Goal: Information Seeking & Learning: Learn about a topic

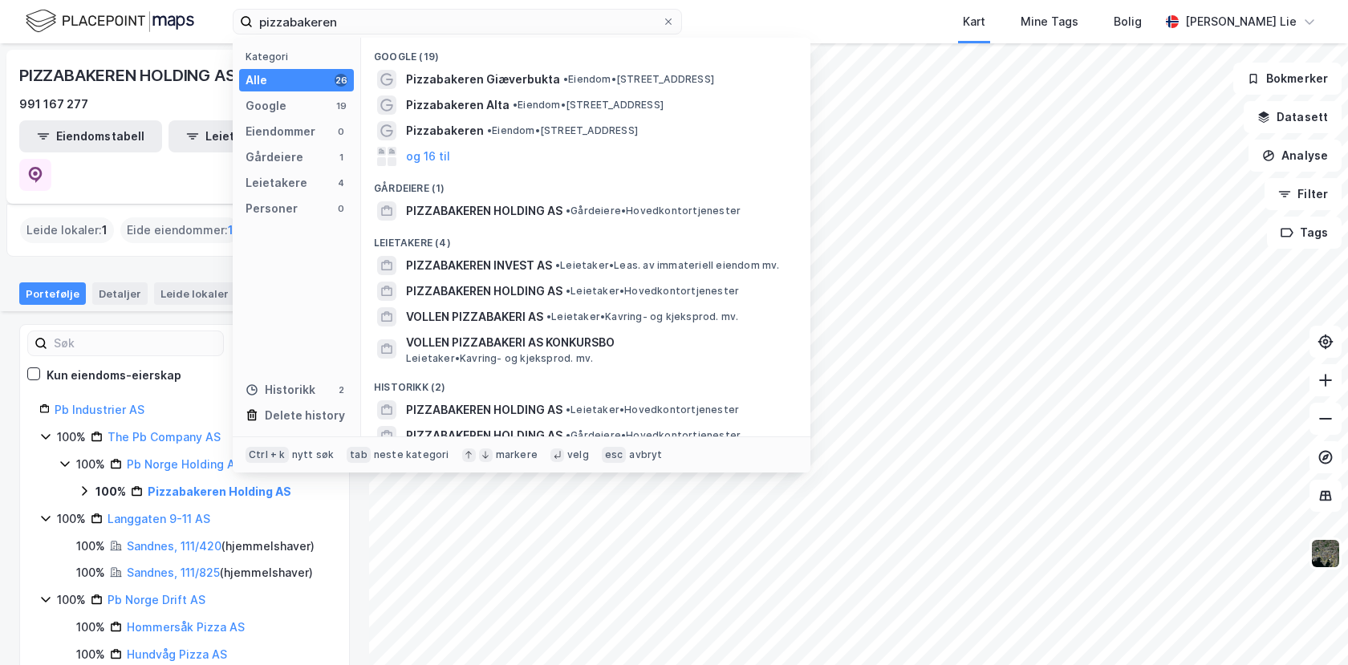
click at [321, 23] on input "pizzabakeren" at bounding box center [457, 22] width 409 height 24
click at [326, 21] on input "pizzabakeren" at bounding box center [457, 22] width 409 height 24
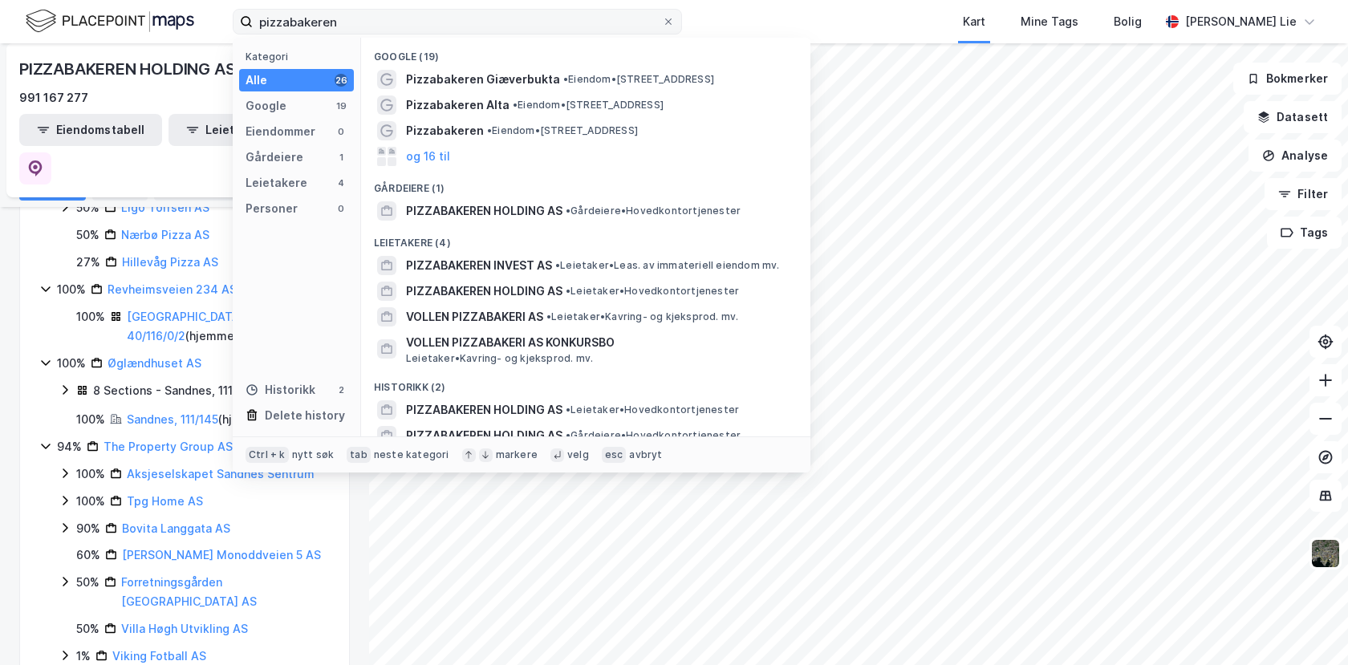
click at [328, 22] on input "pizzabakeren" at bounding box center [457, 22] width 409 height 24
click at [328, 24] on input "pizzabakeren" at bounding box center [457, 22] width 409 height 24
drag, startPoint x: 328, startPoint y: 25, endPoint x: 404, endPoint y: 7, distance: 78.2
click at [328, 26] on input "pizzabakeren" at bounding box center [457, 22] width 409 height 24
click at [395, 21] on input "pizzabakeren" at bounding box center [457, 22] width 409 height 24
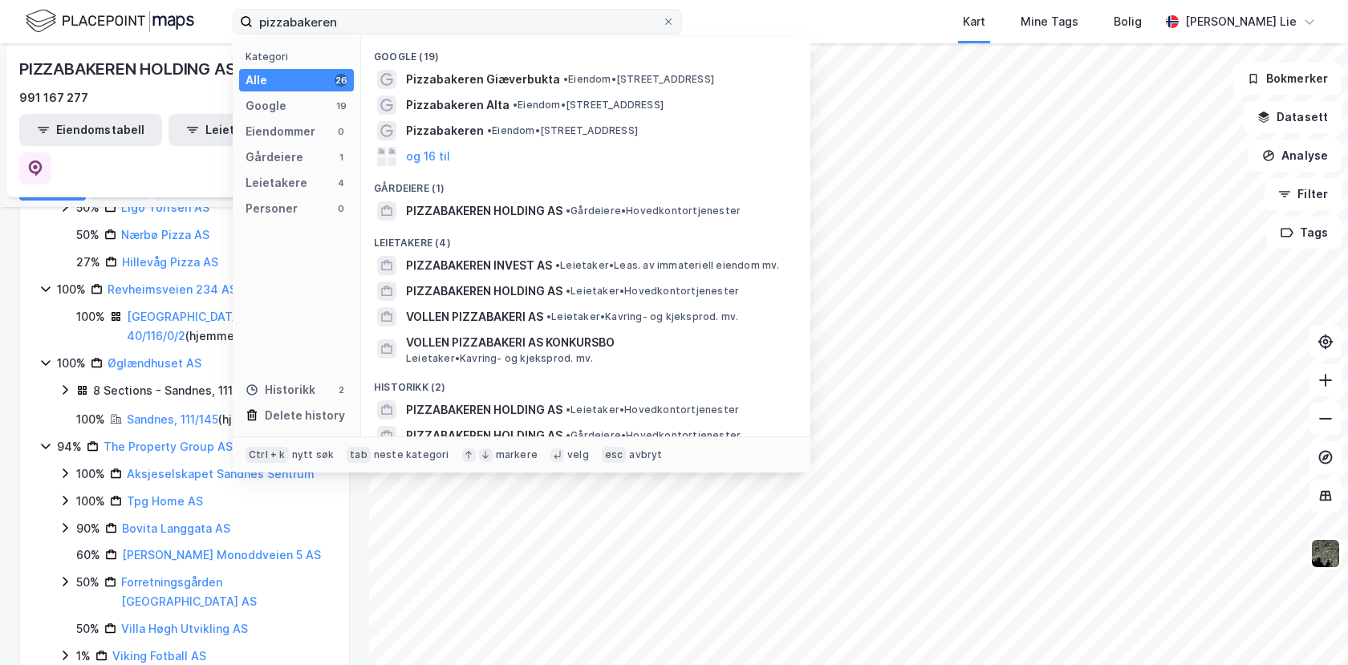
click at [395, 21] on input "pizzabakeren" at bounding box center [457, 22] width 409 height 24
click at [396, 18] on input "pizzabakeren" at bounding box center [457, 22] width 409 height 24
click at [395, 21] on input "pizzabakeren" at bounding box center [457, 22] width 409 height 24
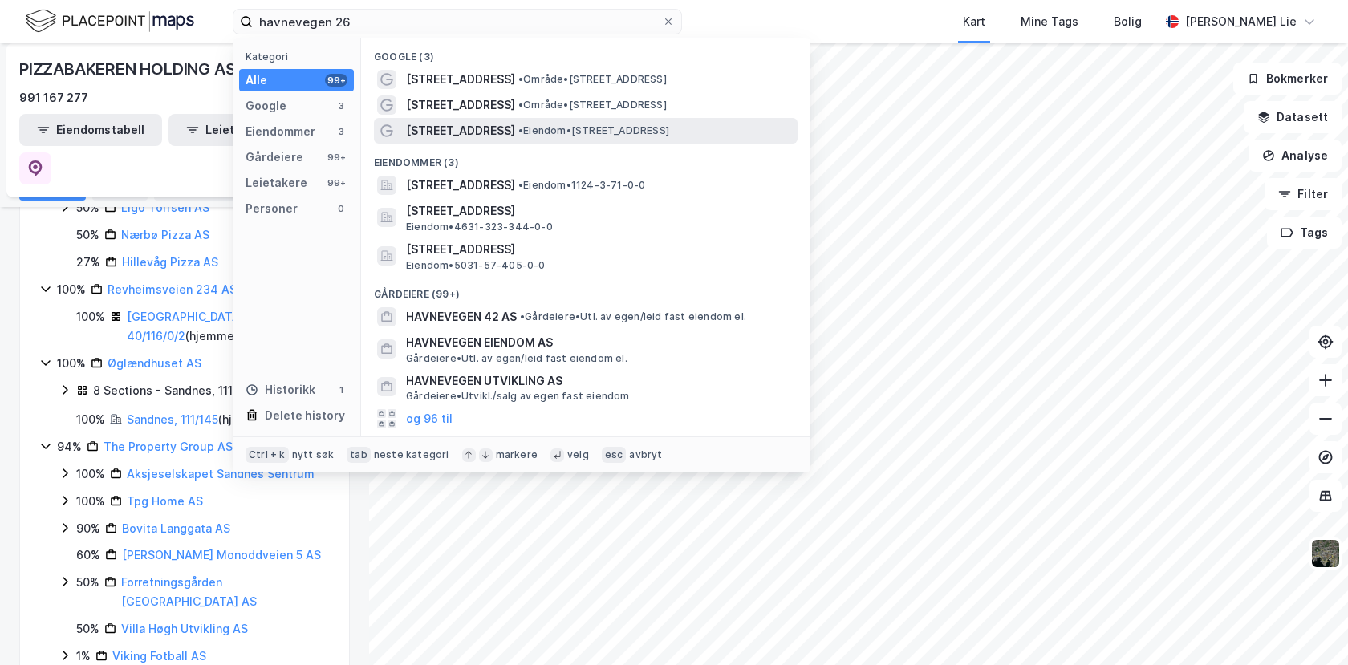
type input "havnevegen 26"
click at [565, 138] on div "[STREET_ADDRESS] • Eiendom • [STREET_ADDRESS]" at bounding box center [600, 130] width 388 height 19
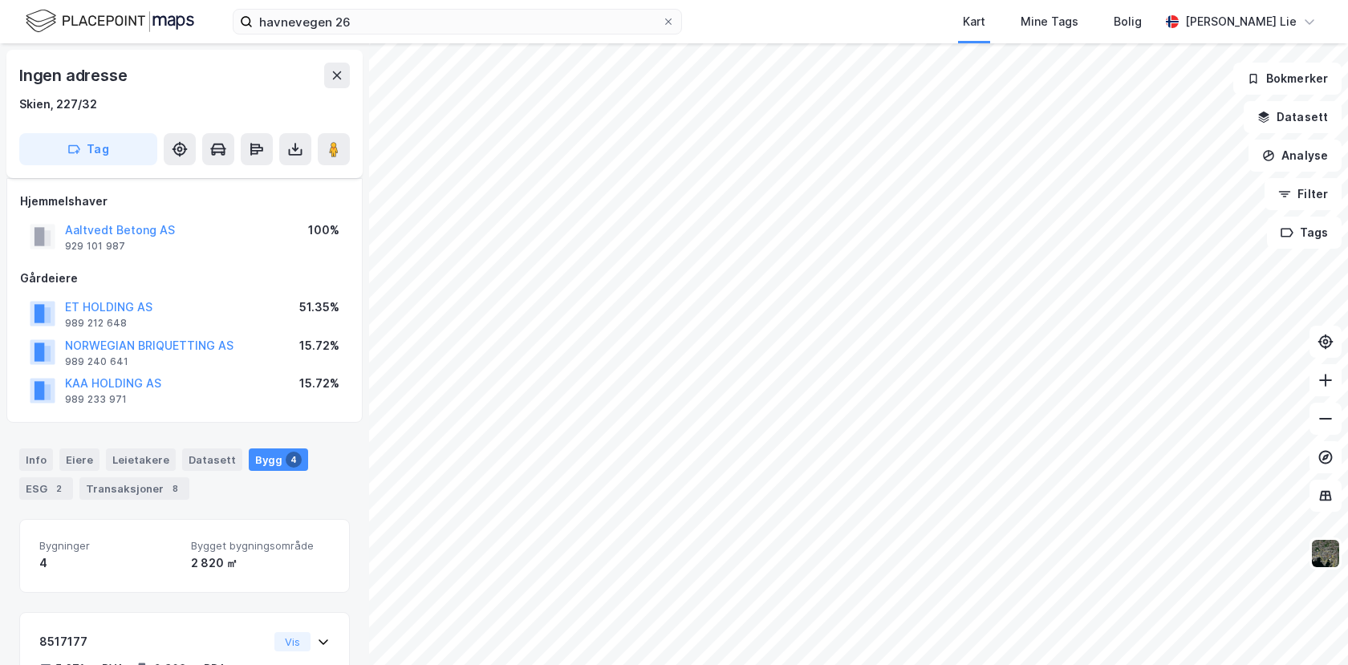
scroll to position [34, 0]
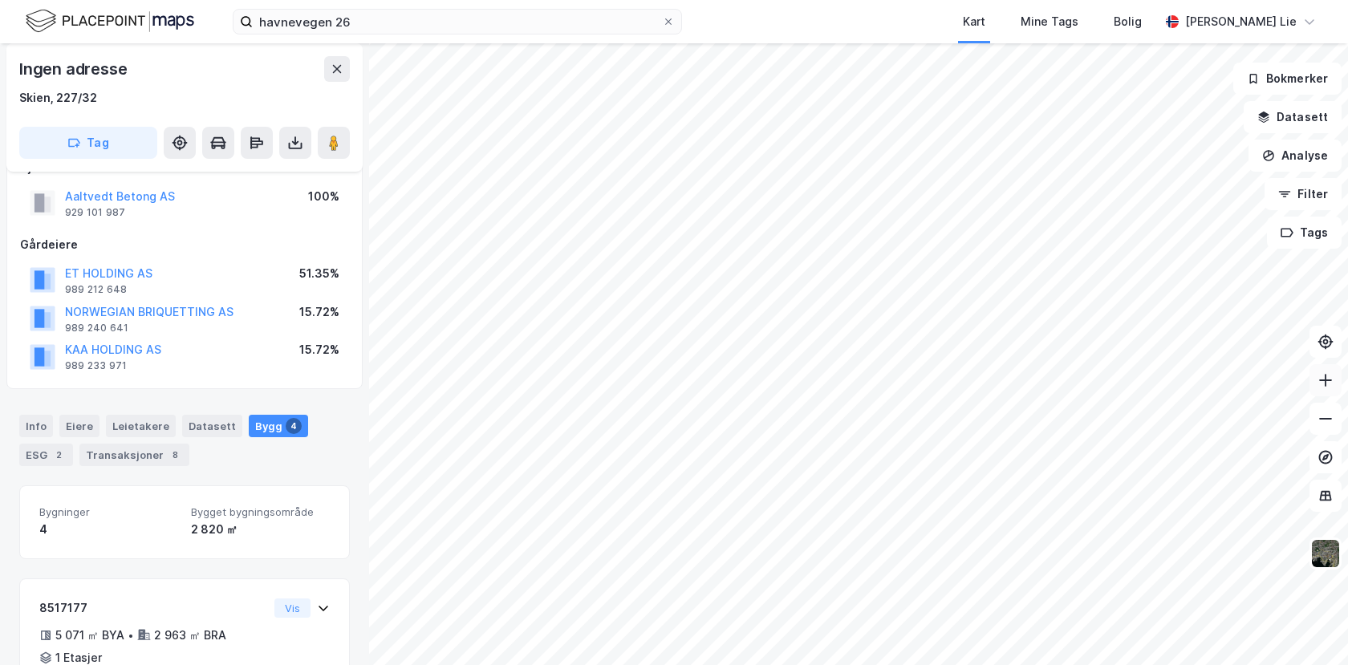
click at [1327, 377] on icon at bounding box center [1326, 380] width 16 height 16
click at [1279, 115] on button "Datasett" at bounding box center [1293, 117] width 98 height 32
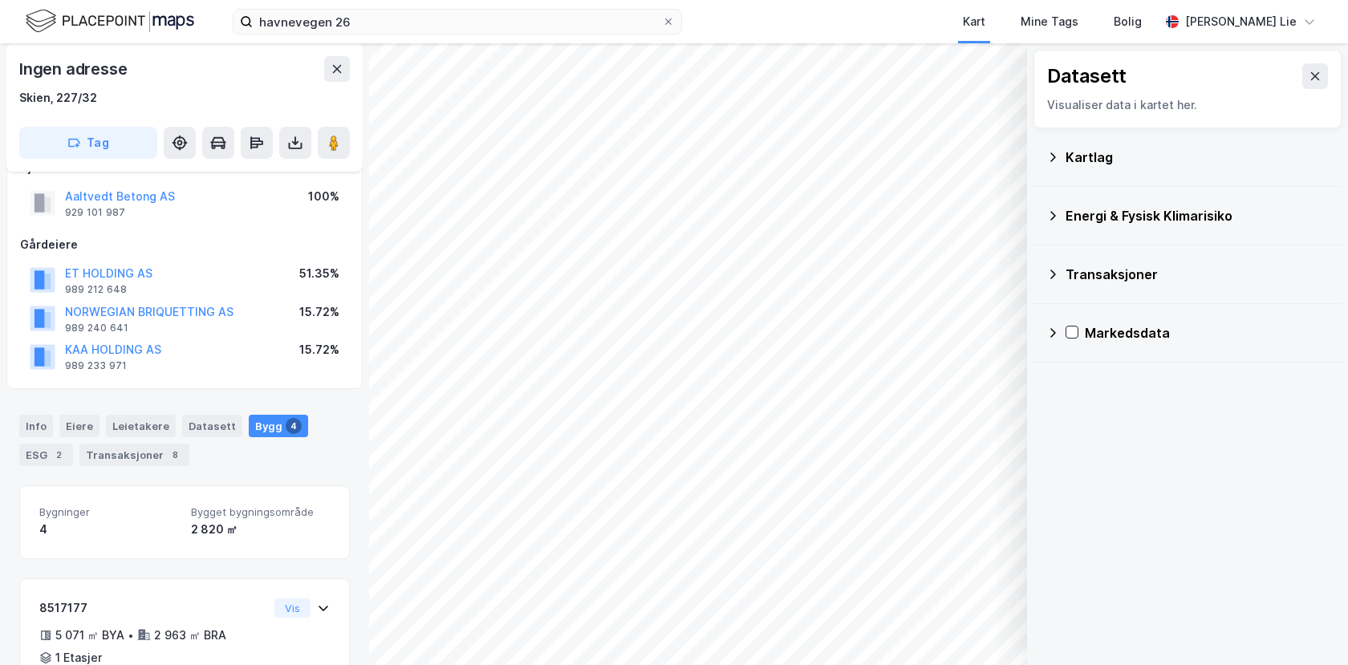
click at [1311, 75] on icon at bounding box center [1315, 76] width 9 height 8
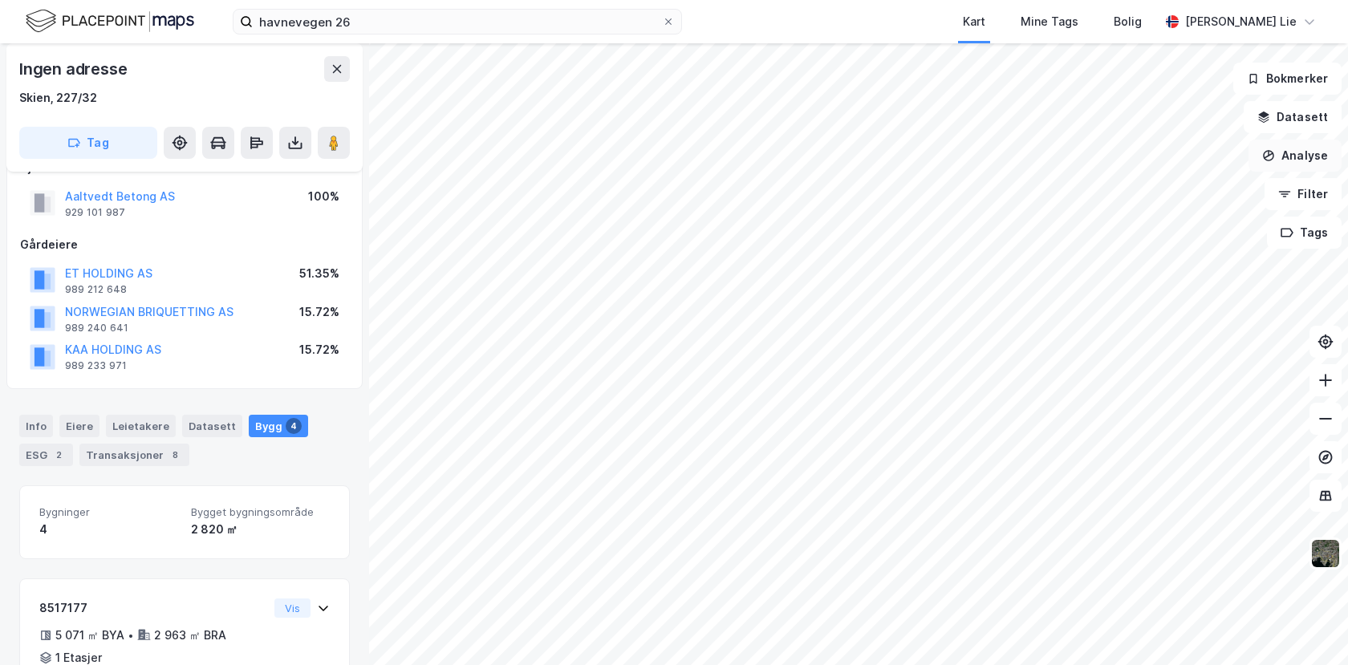
click at [1296, 154] on button "Analyse" at bounding box center [1295, 156] width 93 height 32
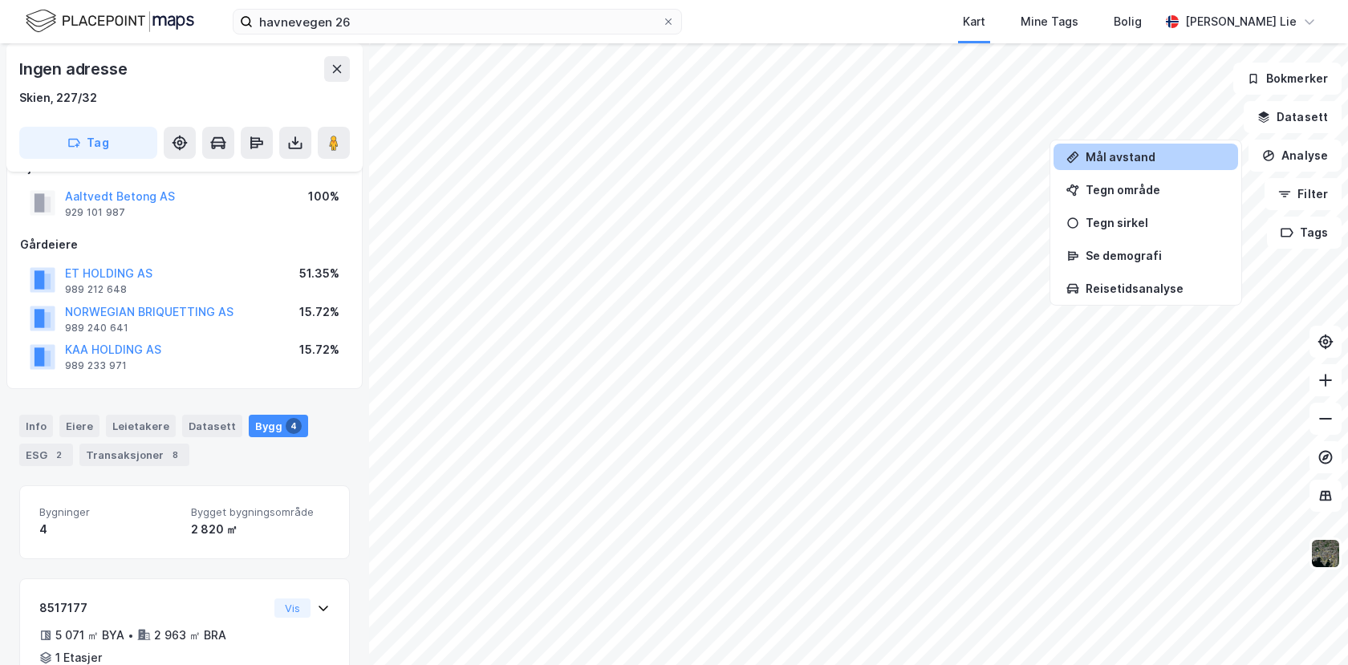
click at [1127, 159] on div "Mål avstand" at bounding box center [1156, 157] width 140 height 14
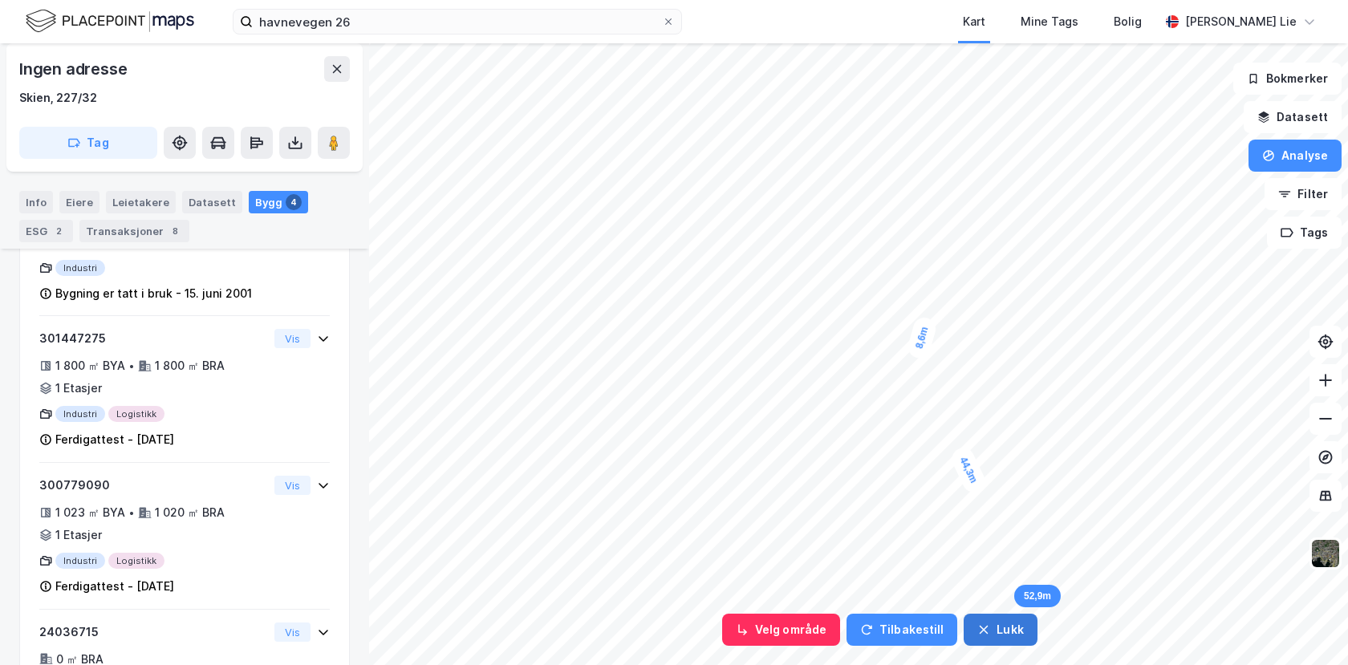
scroll to position [485, 0]
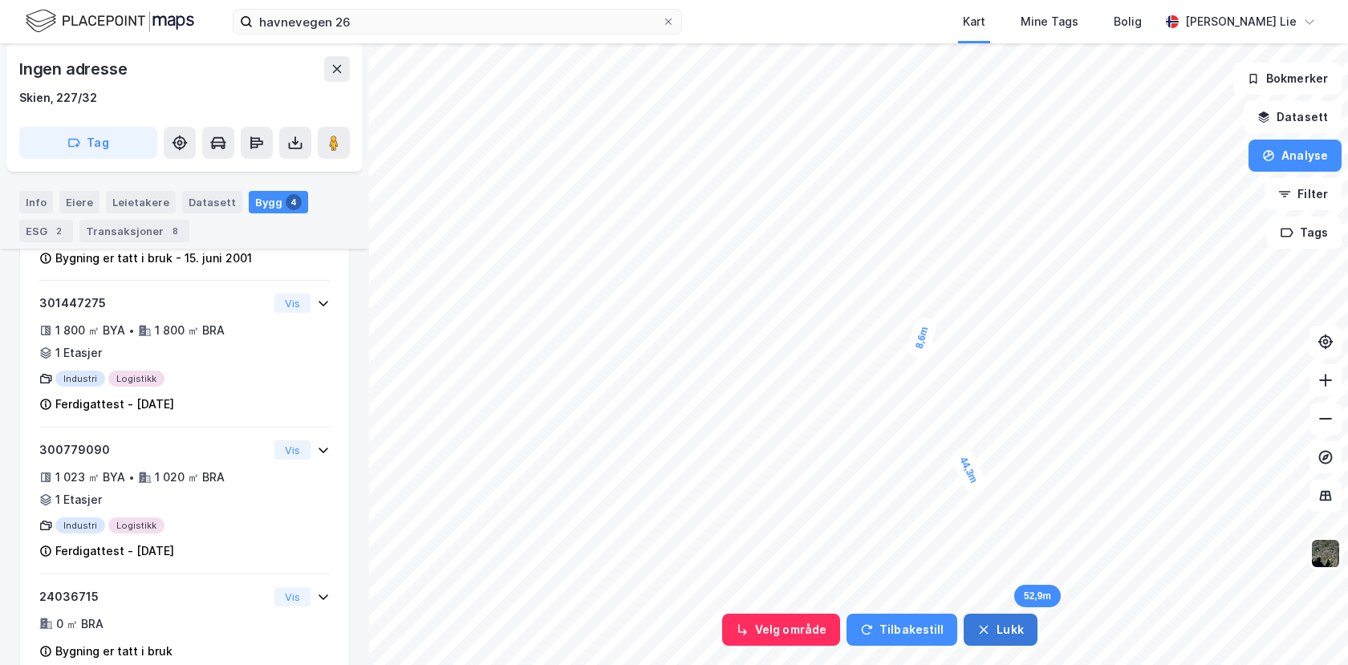
click at [1004, 625] on button "Lukk" at bounding box center [1000, 630] width 73 height 32
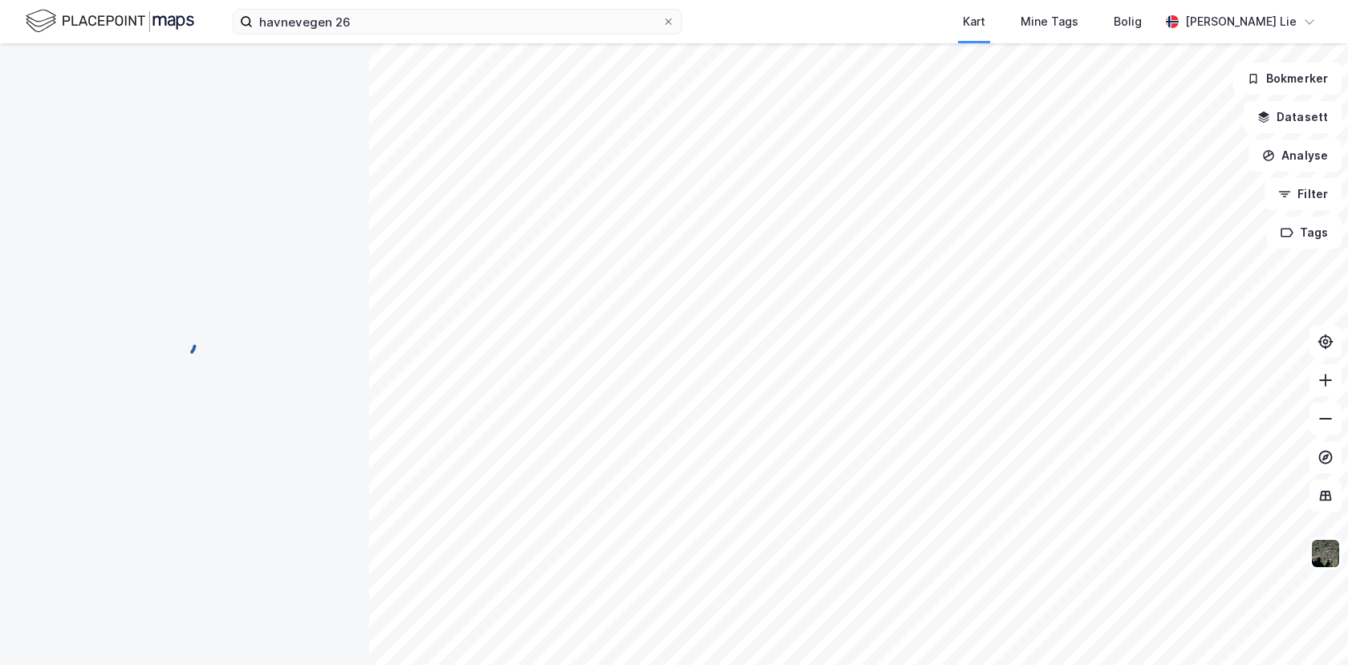
scroll to position [0, 0]
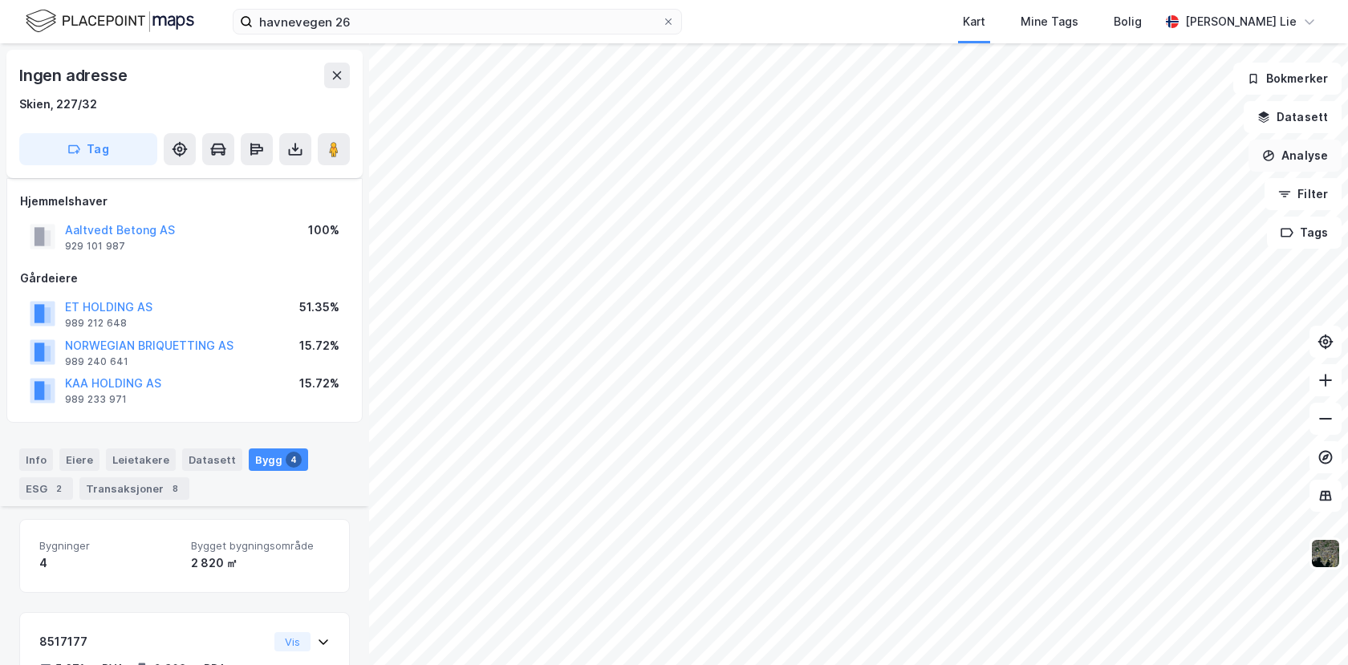
click at [1281, 162] on button "Analyse" at bounding box center [1295, 156] width 93 height 32
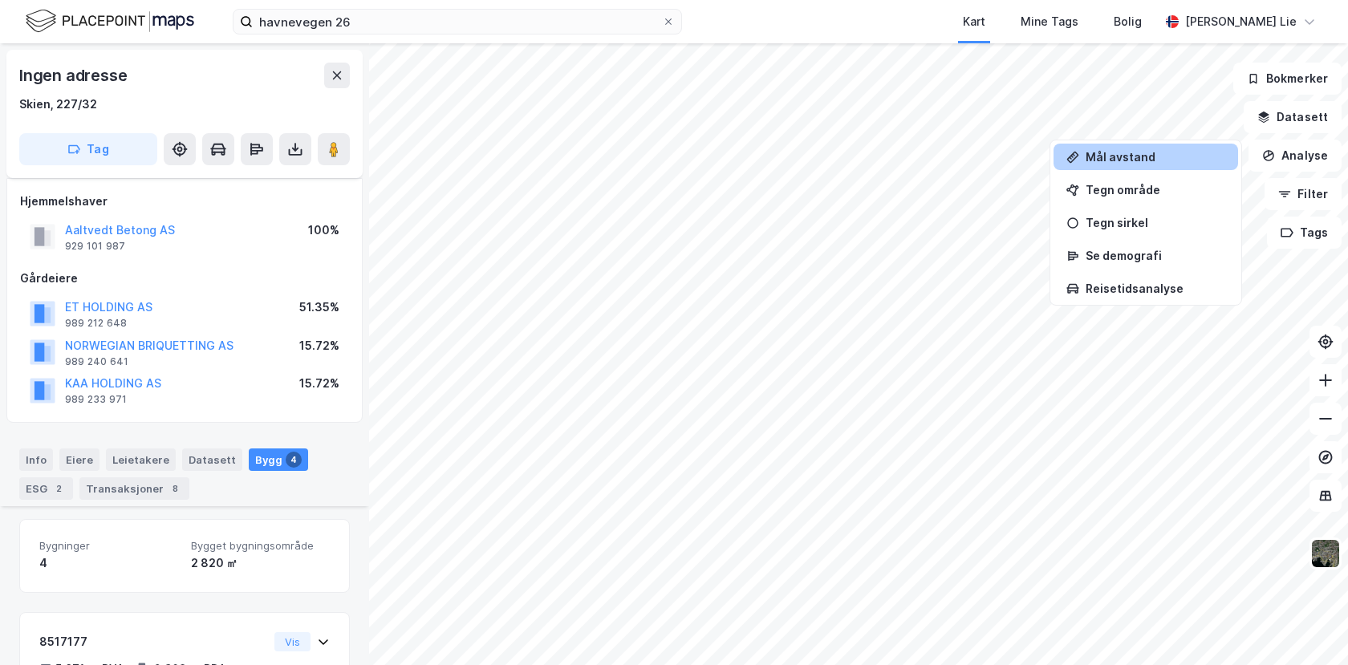
click at [1147, 159] on div "Mål avstand" at bounding box center [1156, 157] width 140 height 14
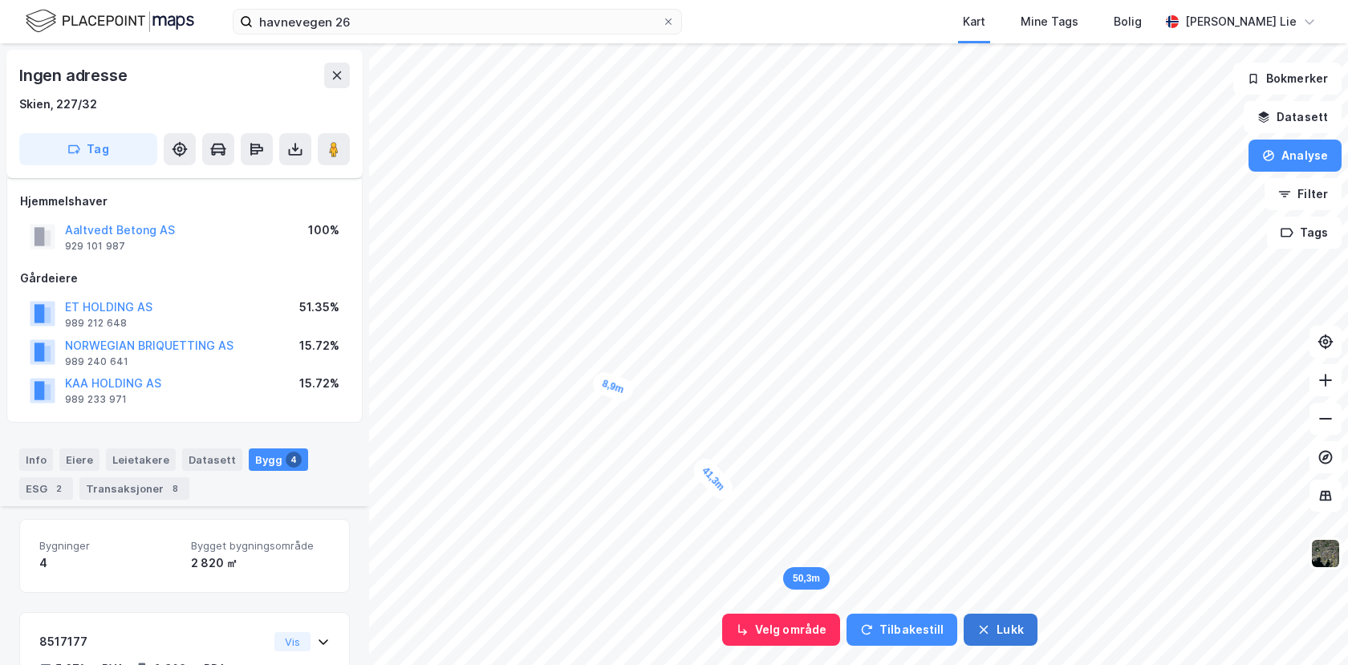
click at [1001, 624] on button "Lukk" at bounding box center [1000, 630] width 73 height 32
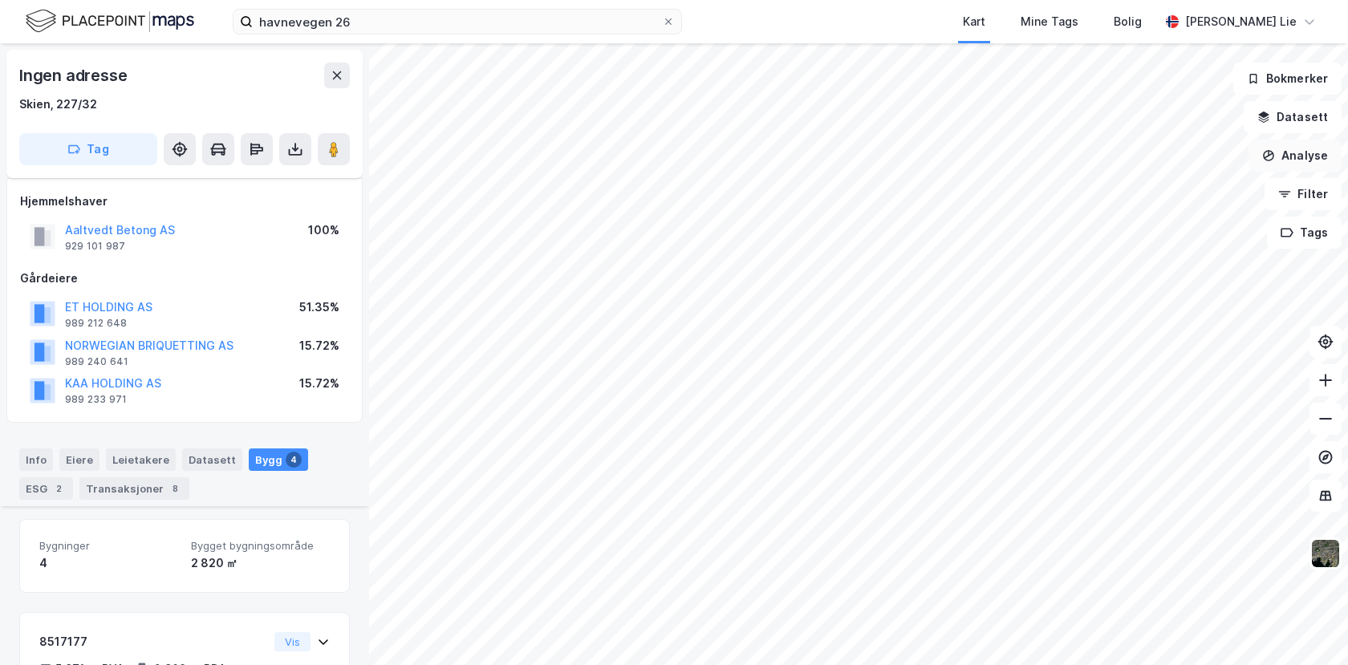
scroll to position [485, 0]
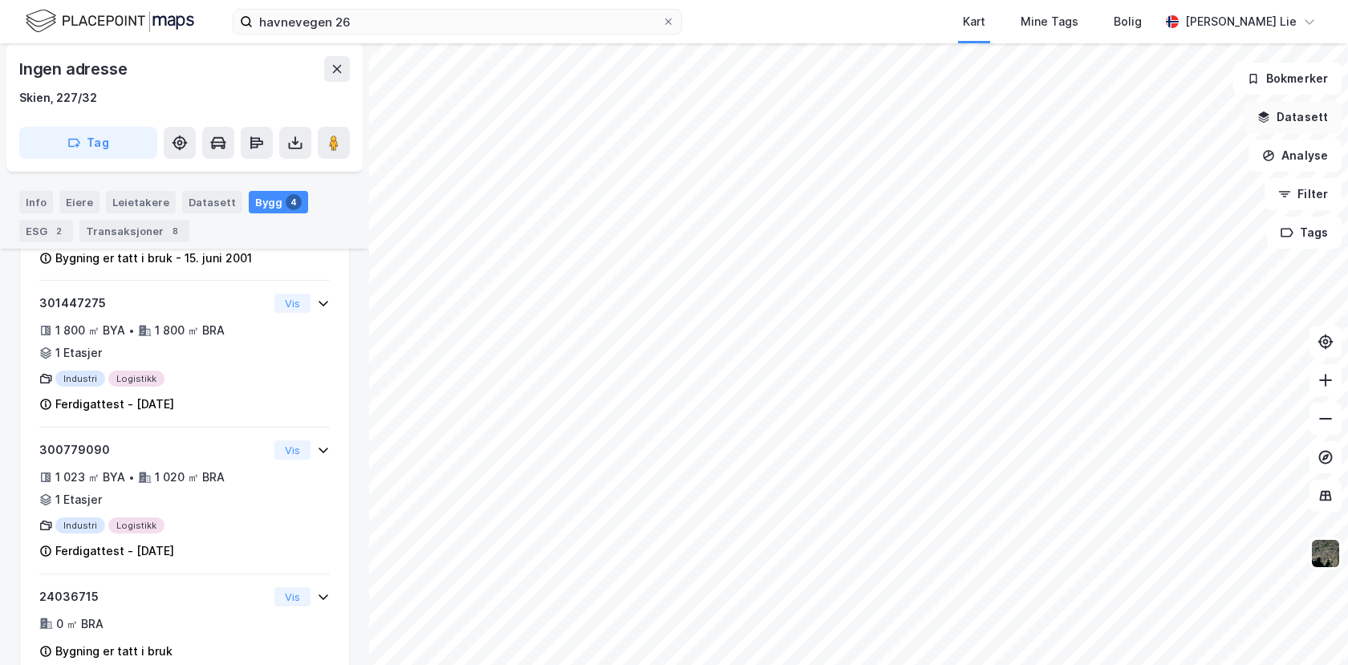
click at [1281, 120] on button "Datasett" at bounding box center [1293, 117] width 98 height 32
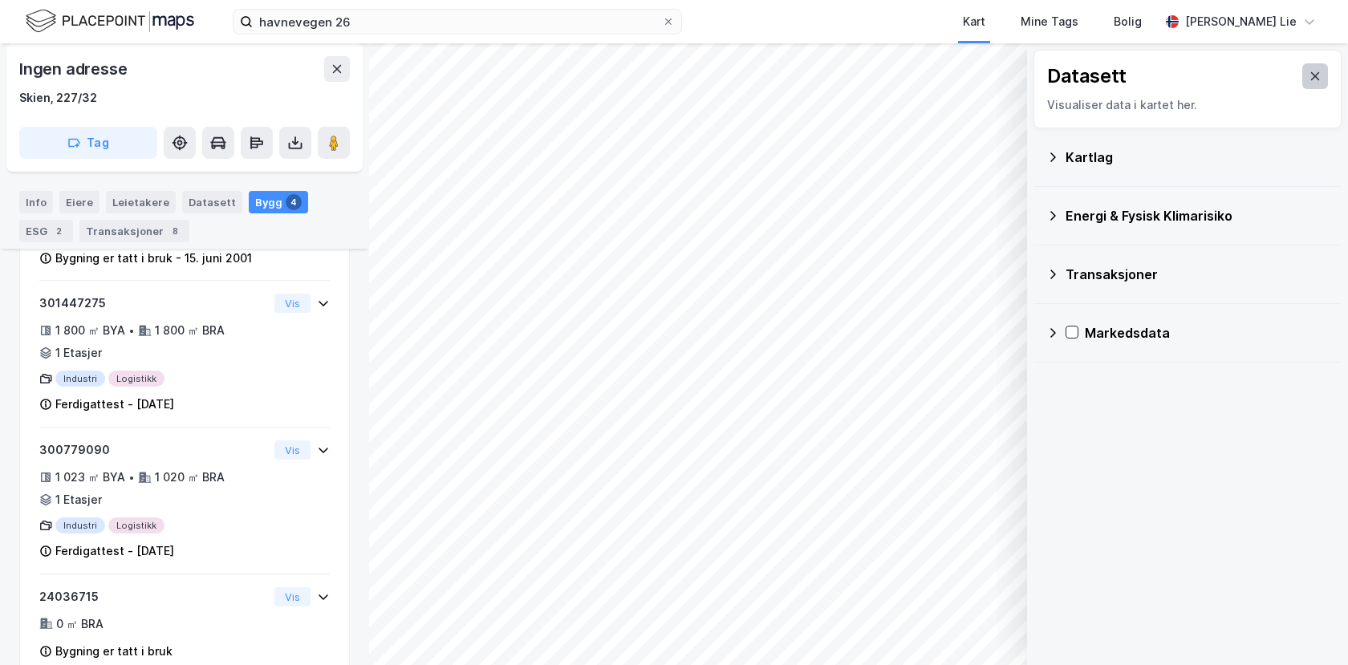
click at [1311, 80] on button at bounding box center [1315, 76] width 26 height 26
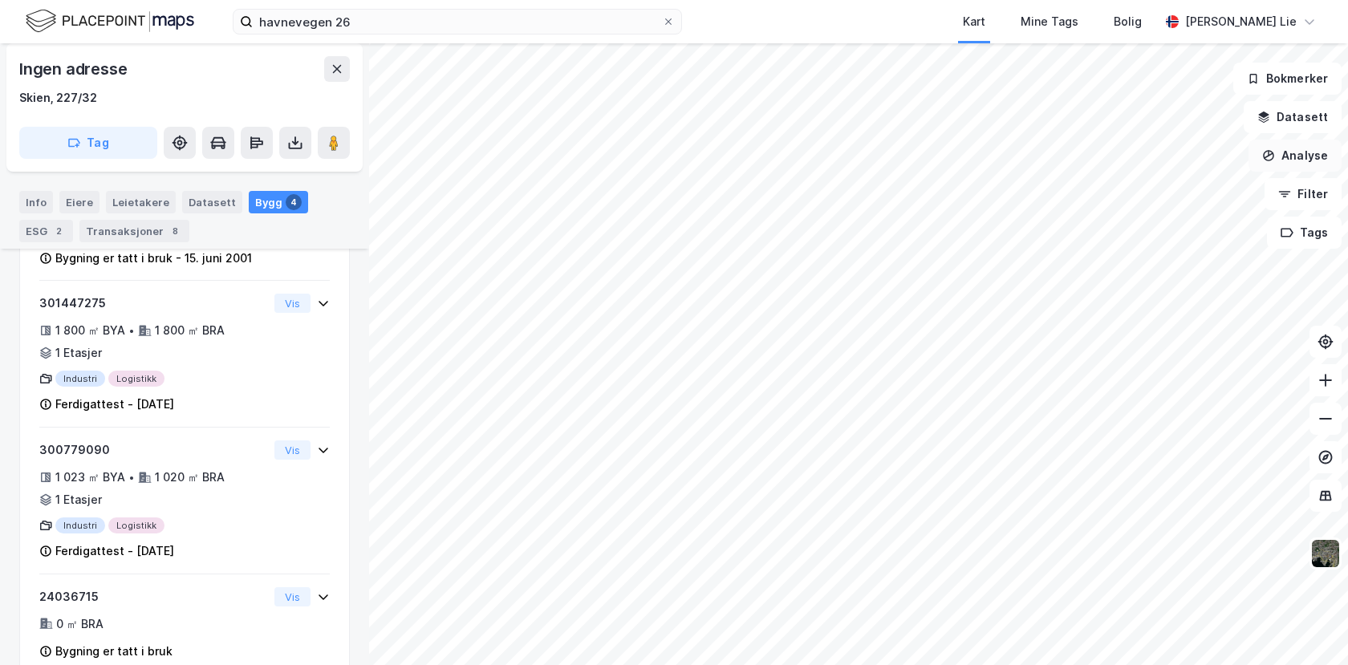
click at [1275, 156] on icon "button" at bounding box center [1268, 155] width 13 height 13
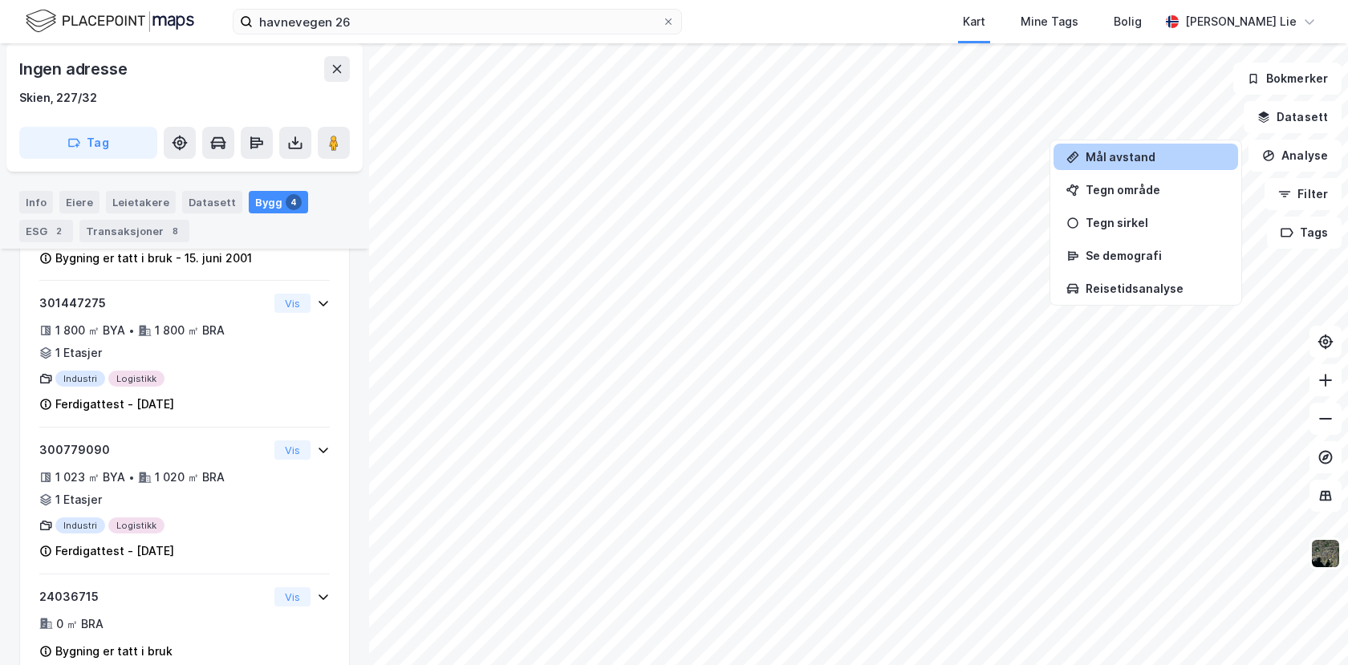
click at [1138, 156] on div "Mål avstand" at bounding box center [1156, 157] width 140 height 14
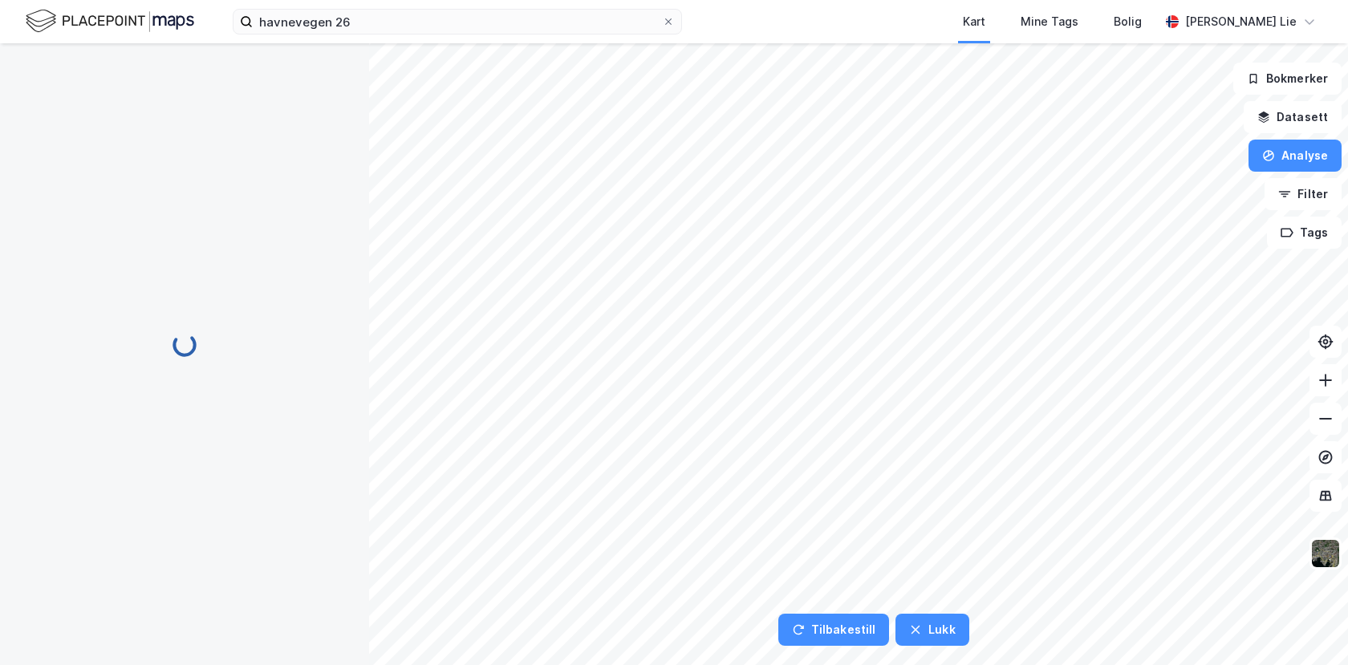
scroll to position [0, 0]
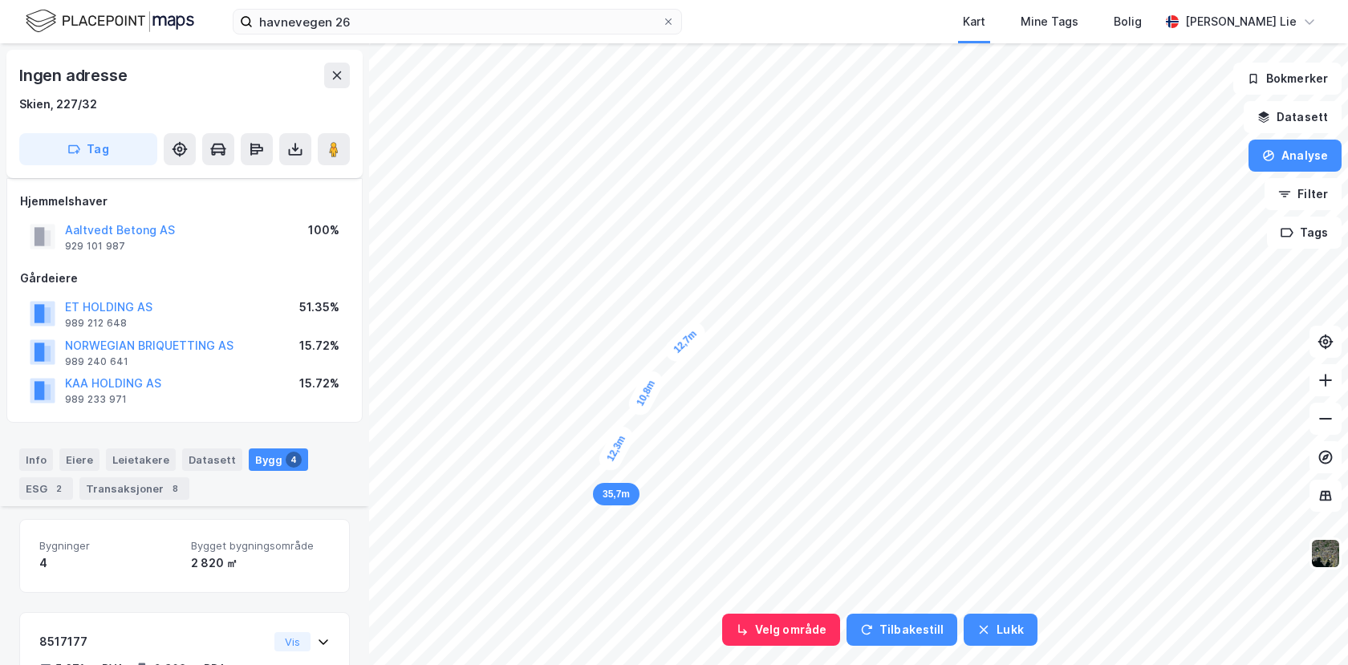
click at [603, 483] on div "35,7m" at bounding box center [616, 494] width 47 height 22
click at [561, 577] on div "54,1m" at bounding box center [573, 586] width 47 height 22
click at [632, 431] on div "73,4m" at bounding box center [645, 440] width 47 height 22
click at [813, 76] on div "7,2m" at bounding box center [796, 67] width 47 height 42
click at [821, 75] on div "2,3m" at bounding box center [819, 75] width 43 height 25
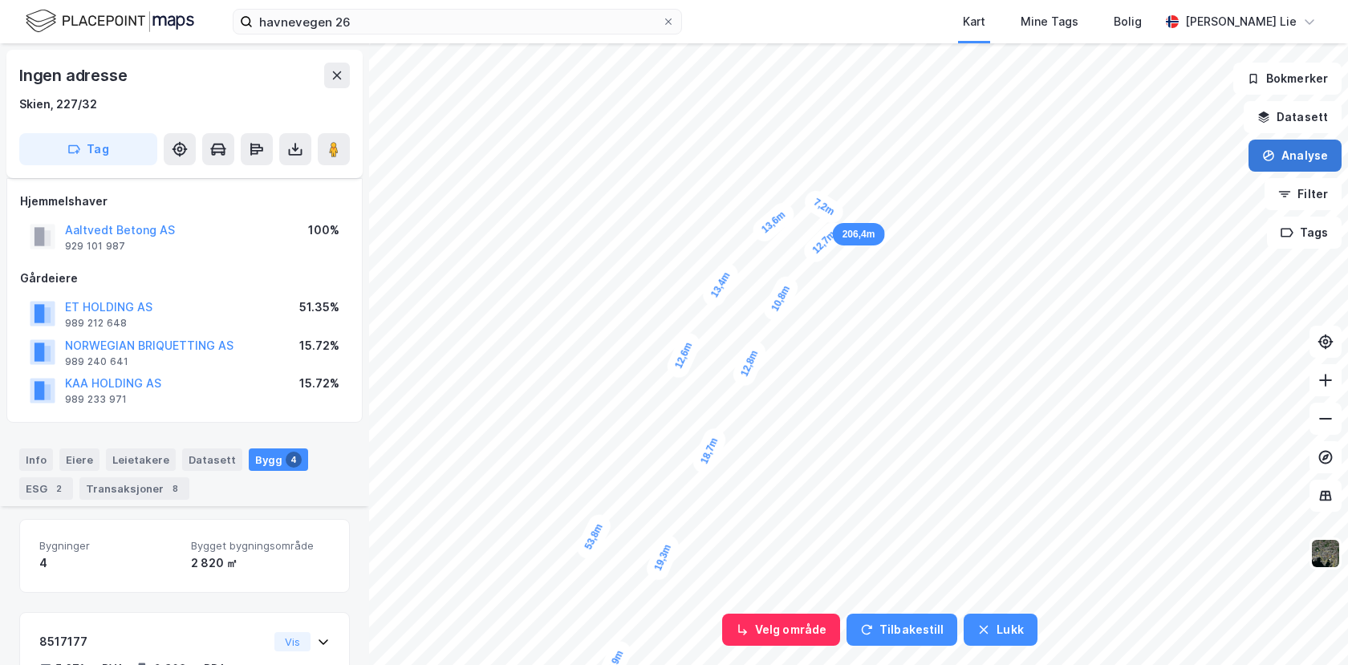
click at [1310, 160] on button "Analyse" at bounding box center [1295, 156] width 93 height 32
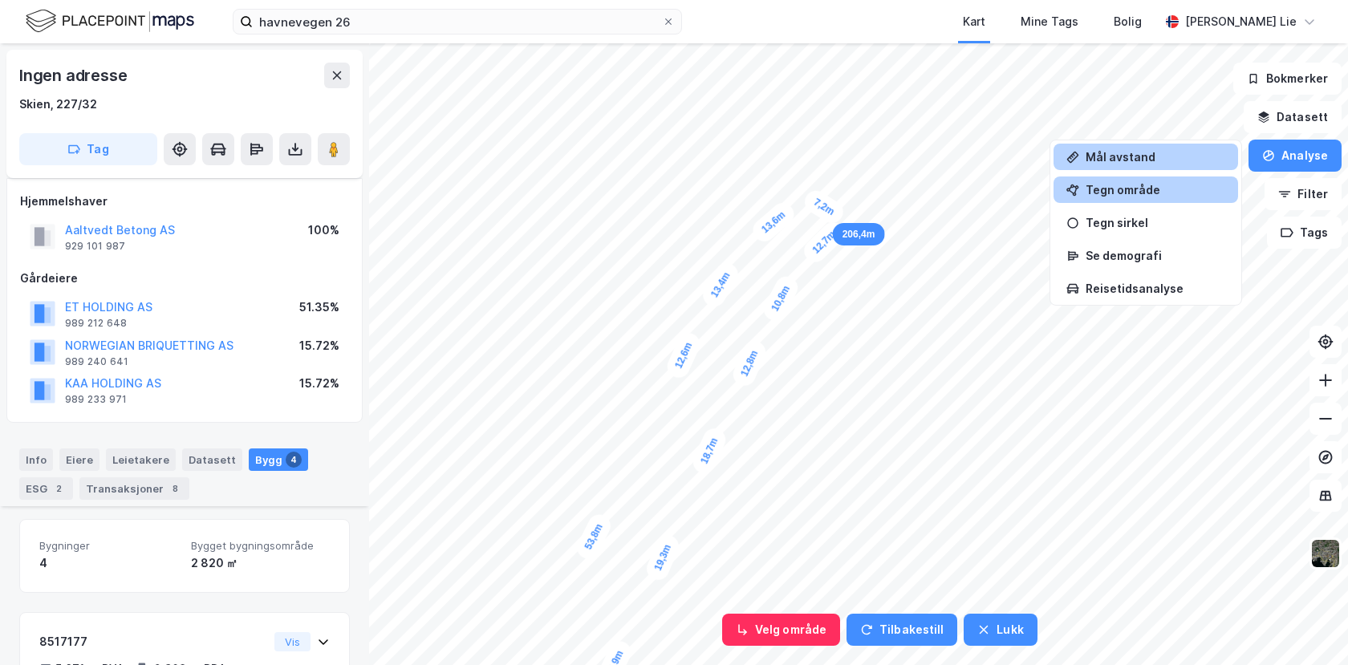
click at [1130, 193] on div "Tegn område" at bounding box center [1156, 190] width 140 height 14
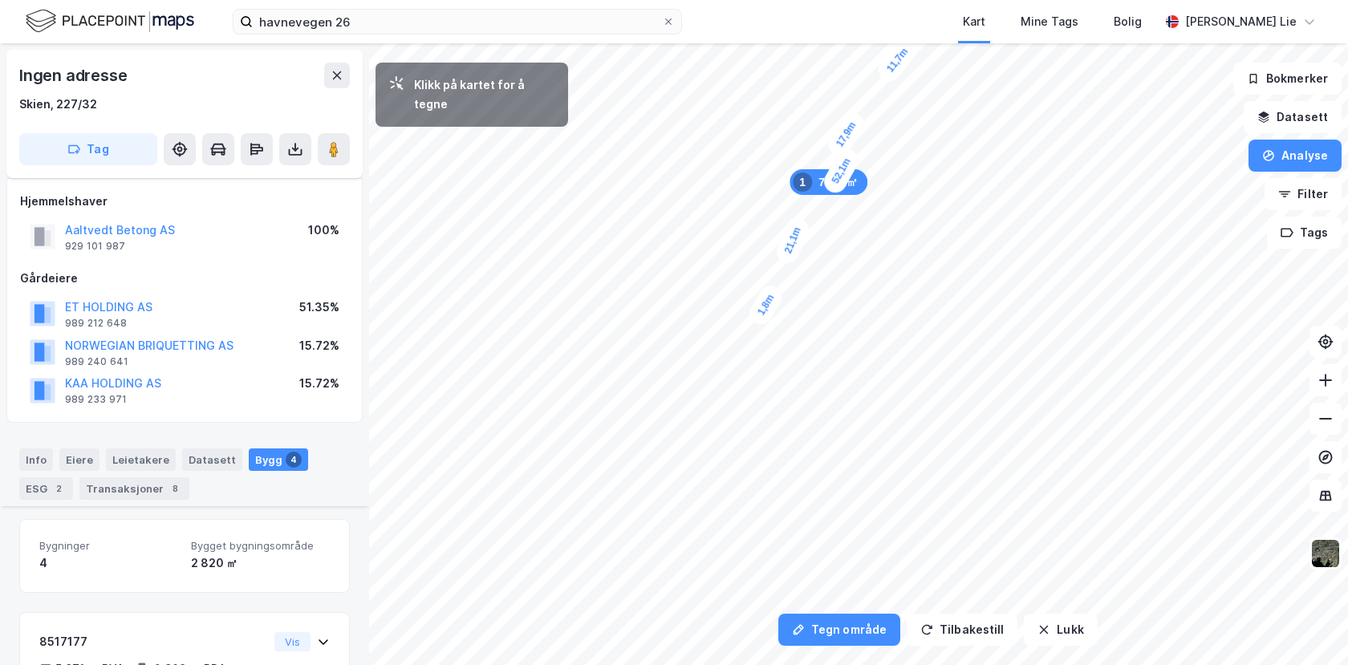
click at [772, 290] on div "1,8m" at bounding box center [765, 305] width 40 height 47
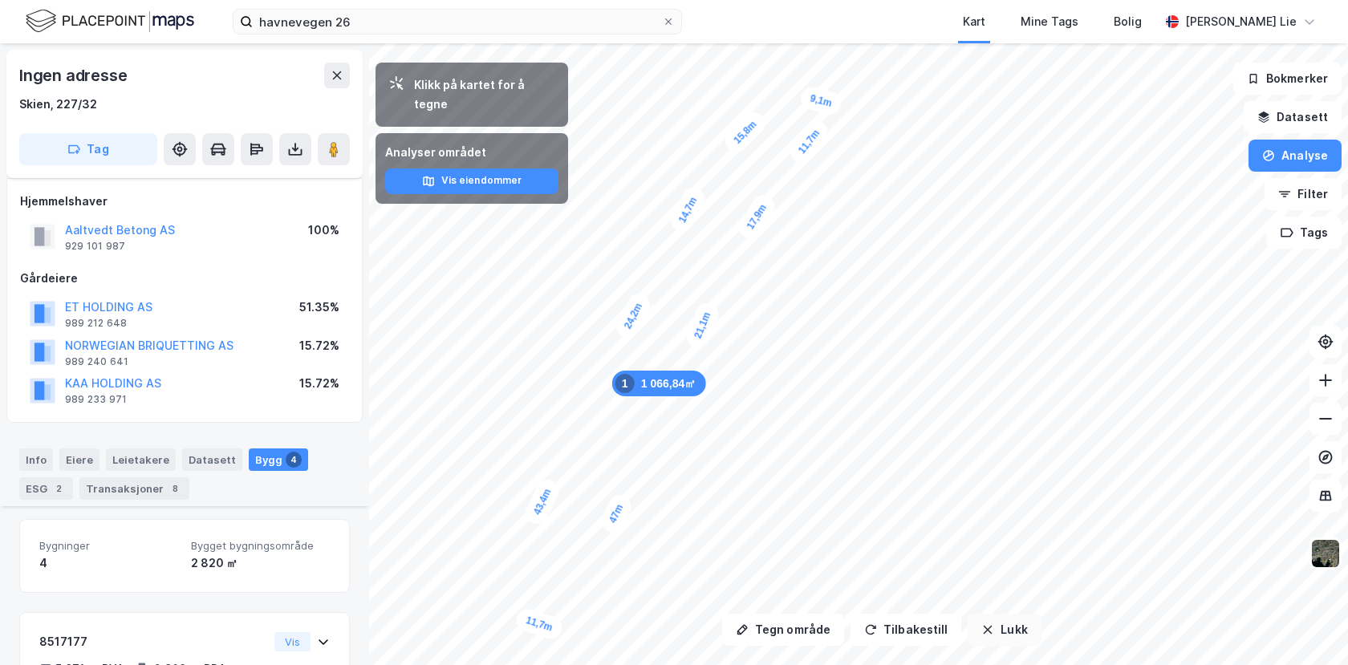
click at [1009, 627] on button "Lukk" at bounding box center [1004, 630] width 73 height 32
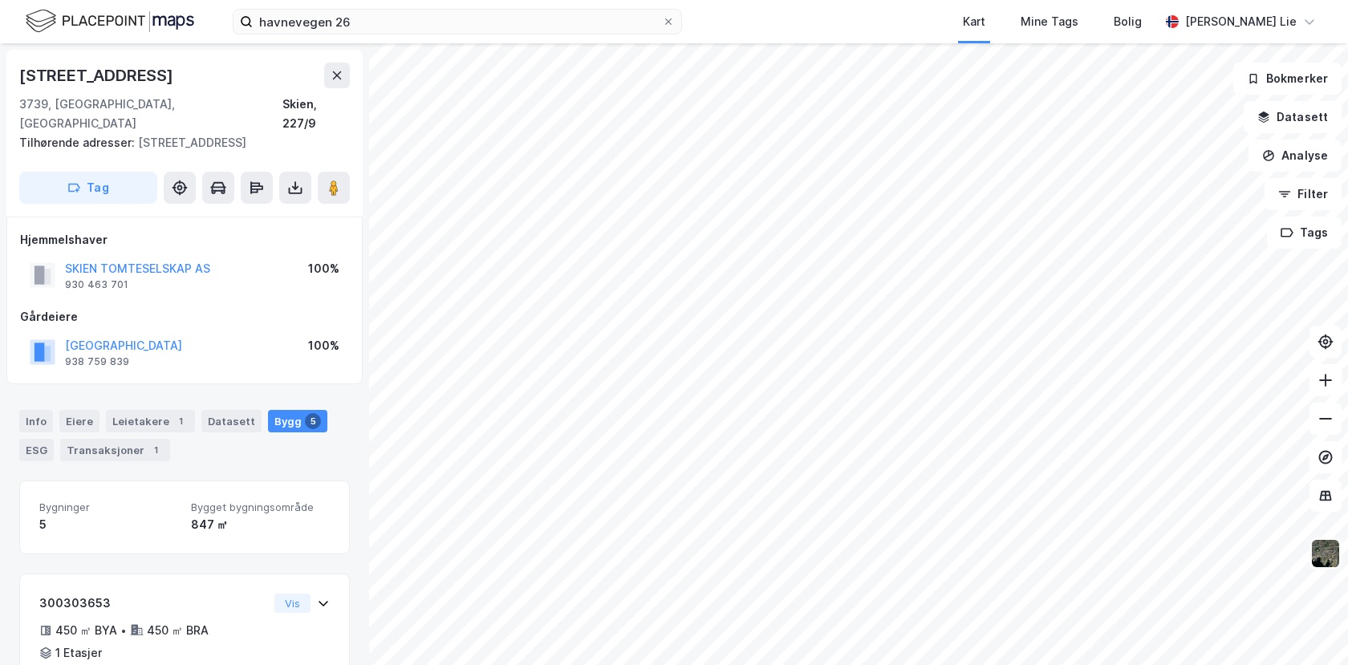
click at [1329, 561] on img at bounding box center [1325, 553] width 30 height 30
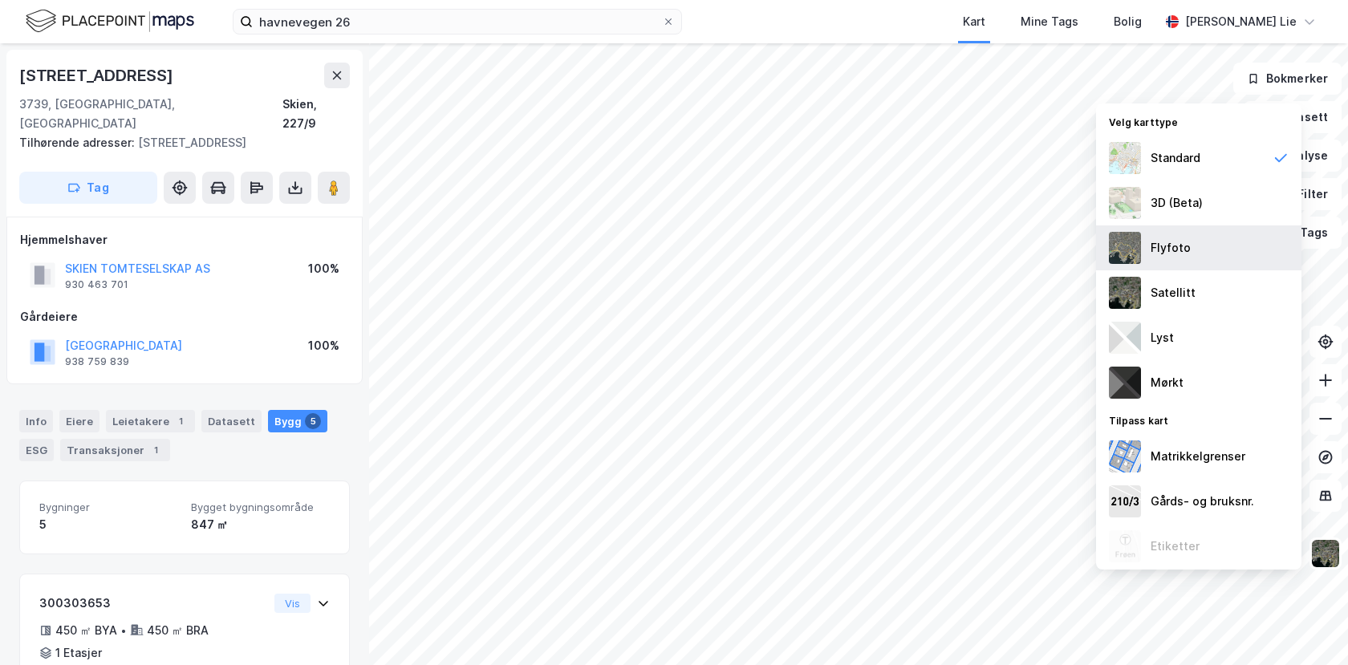
click at [1152, 255] on div "Flyfoto" at bounding box center [1171, 247] width 40 height 19
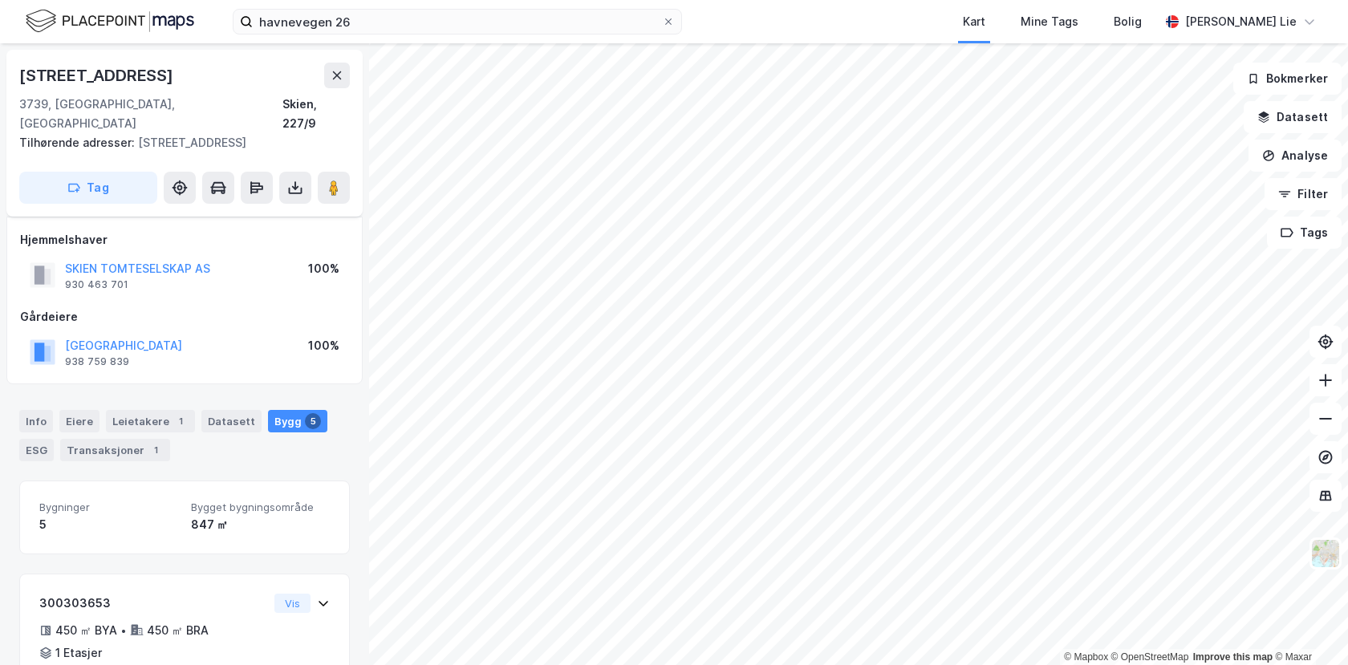
scroll to position [485, 0]
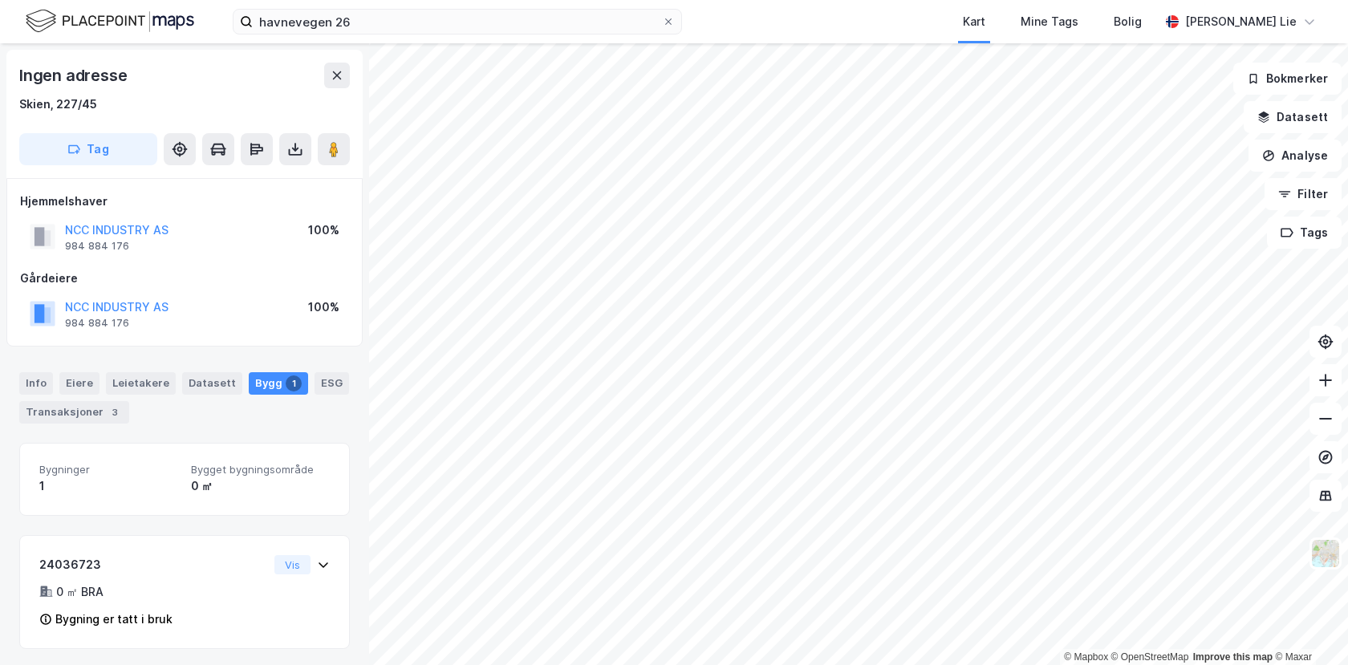
scroll to position [3, 0]
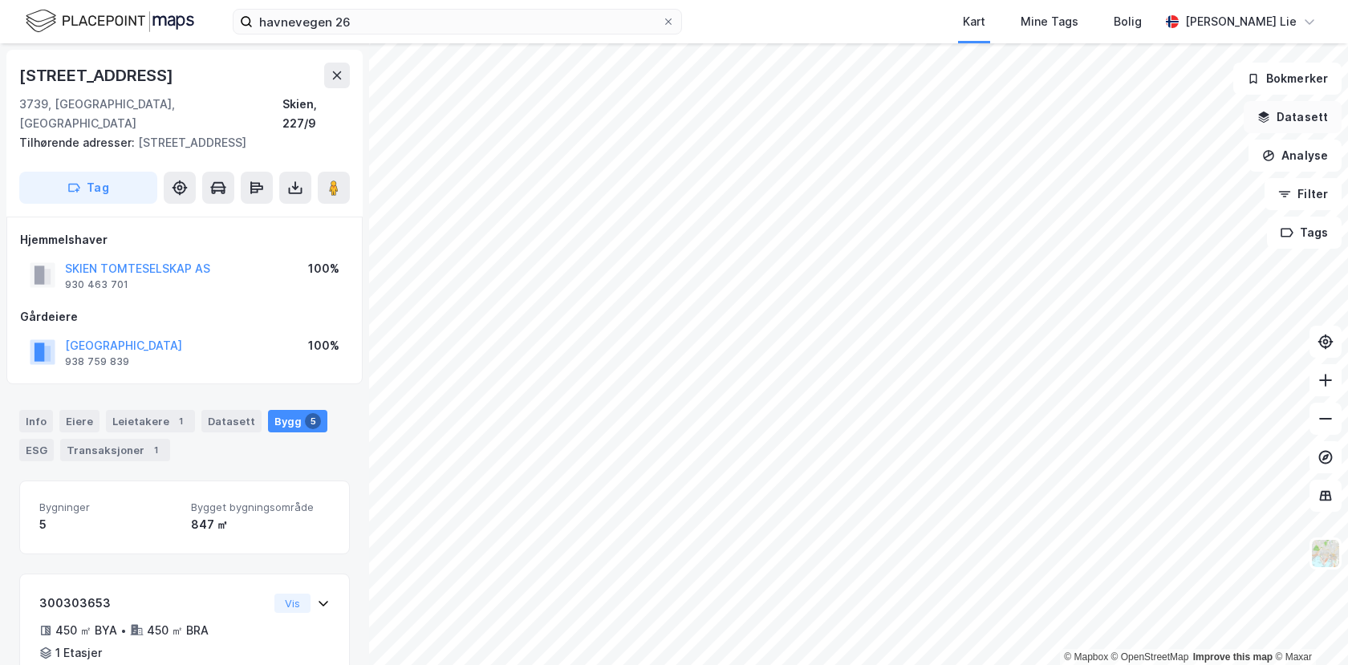
click at [1322, 119] on button "Datasett" at bounding box center [1293, 117] width 98 height 32
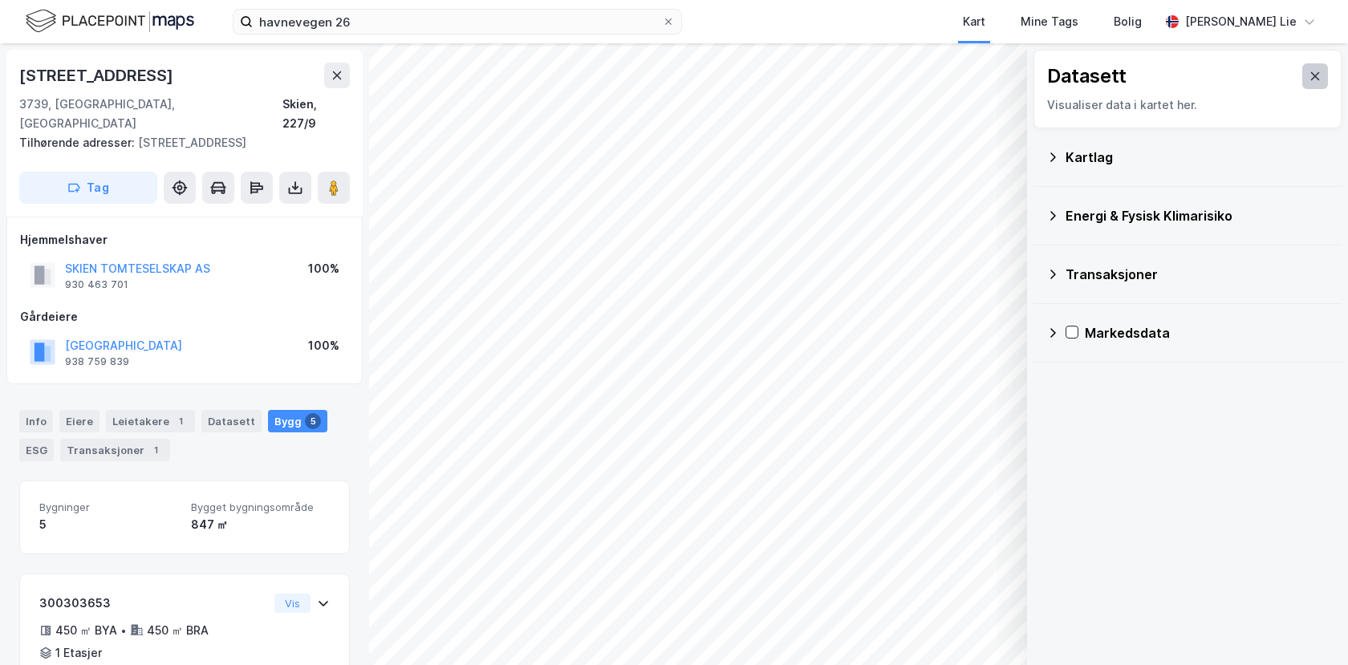
click at [1309, 81] on icon at bounding box center [1315, 76] width 13 height 13
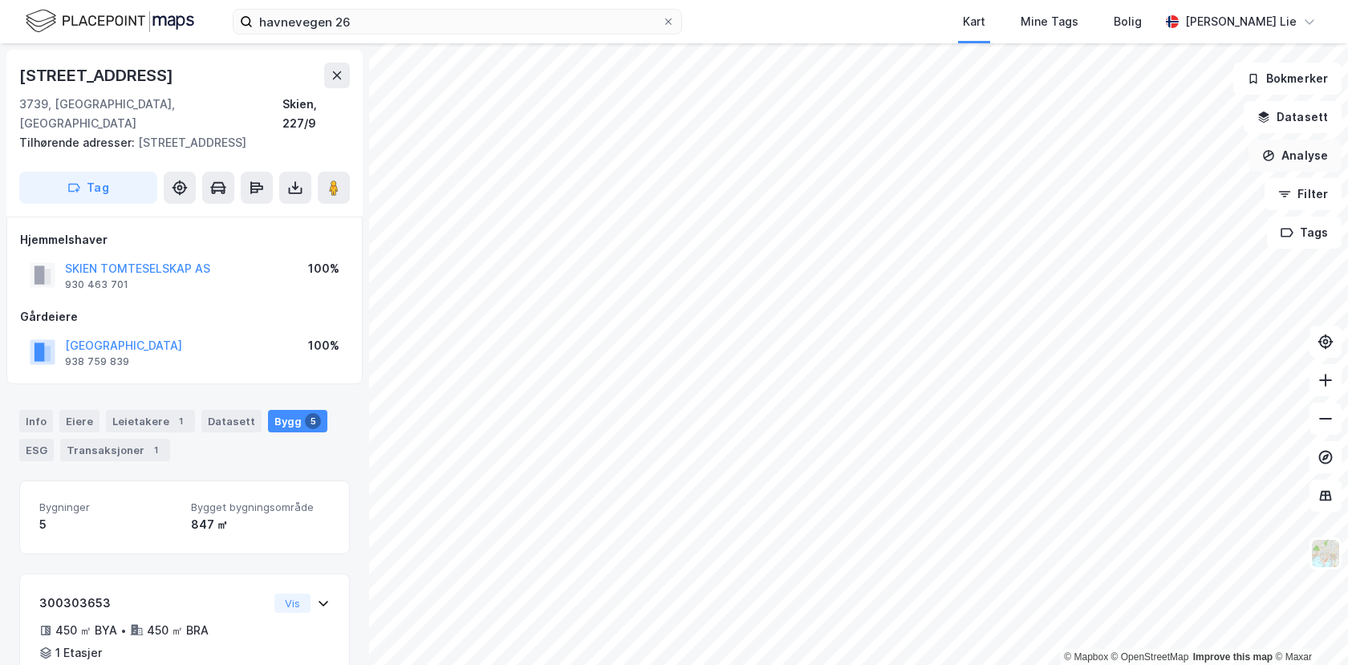
click at [1307, 154] on button "Analyse" at bounding box center [1295, 156] width 93 height 32
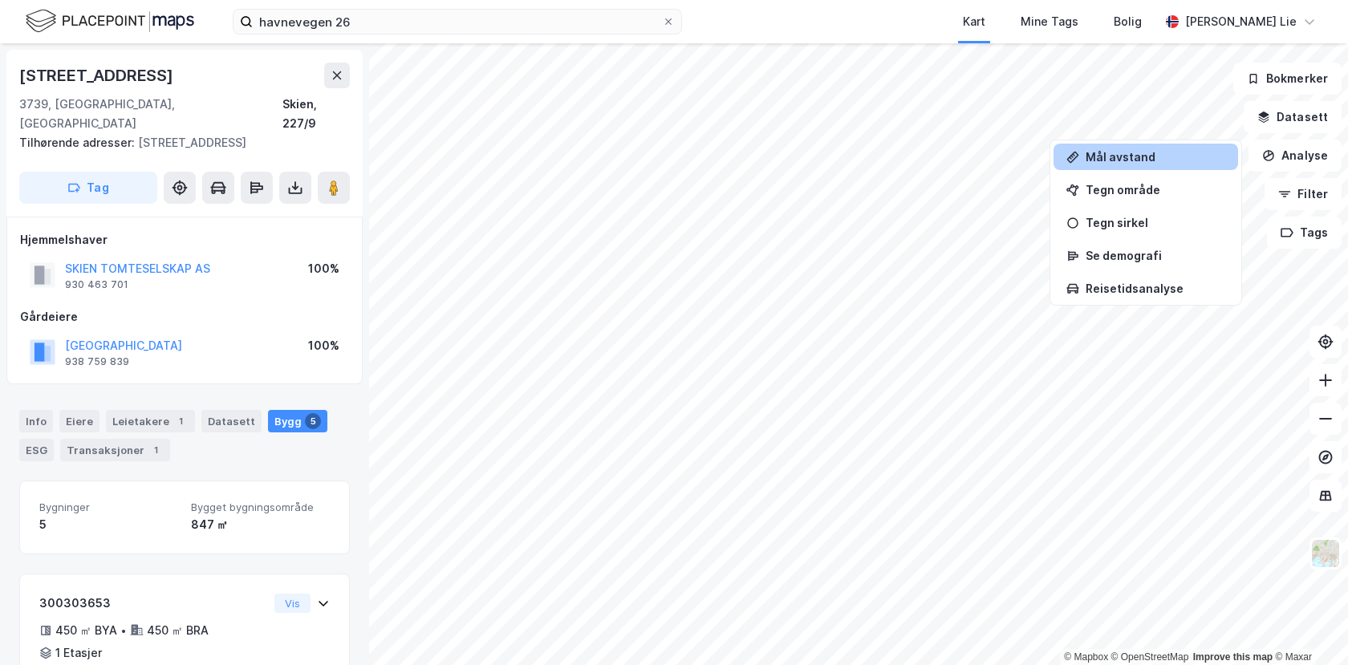
click at [1113, 161] on div "Mål avstand" at bounding box center [1156, 157] width 140 height 14
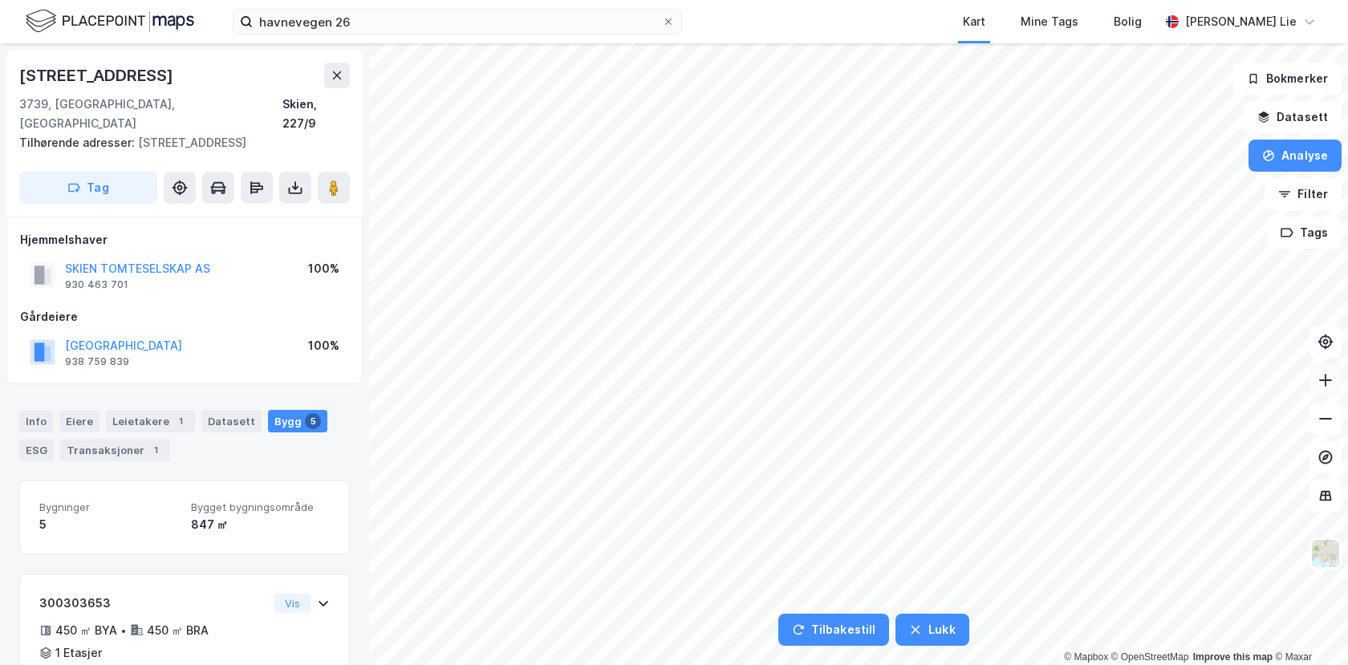
click at [1321, 387] on icon at bounding box center [1326, 380] width 16 height 16
click at [1317, 153] on button "Analyse" at bounding box center [1295, 156] width 93 height 32
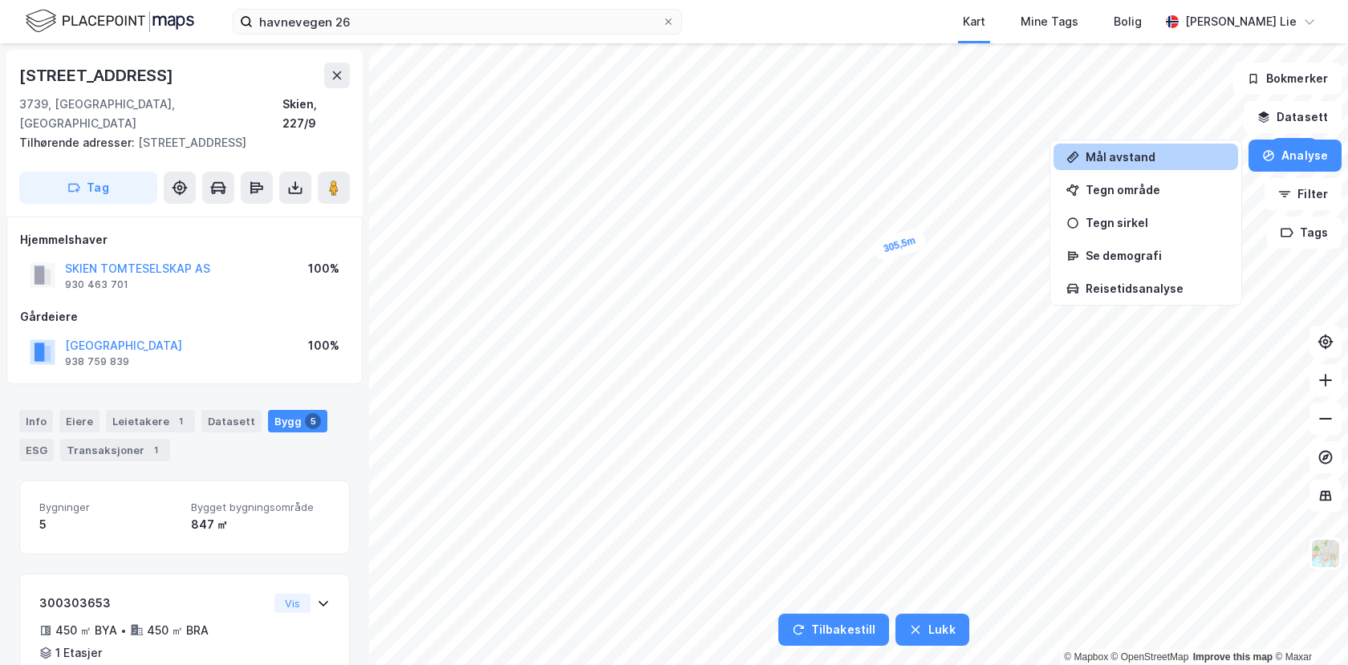
click at [1138, 159] on div "Mål avstand" at bounding box center [1156, 157] width 140 height 14
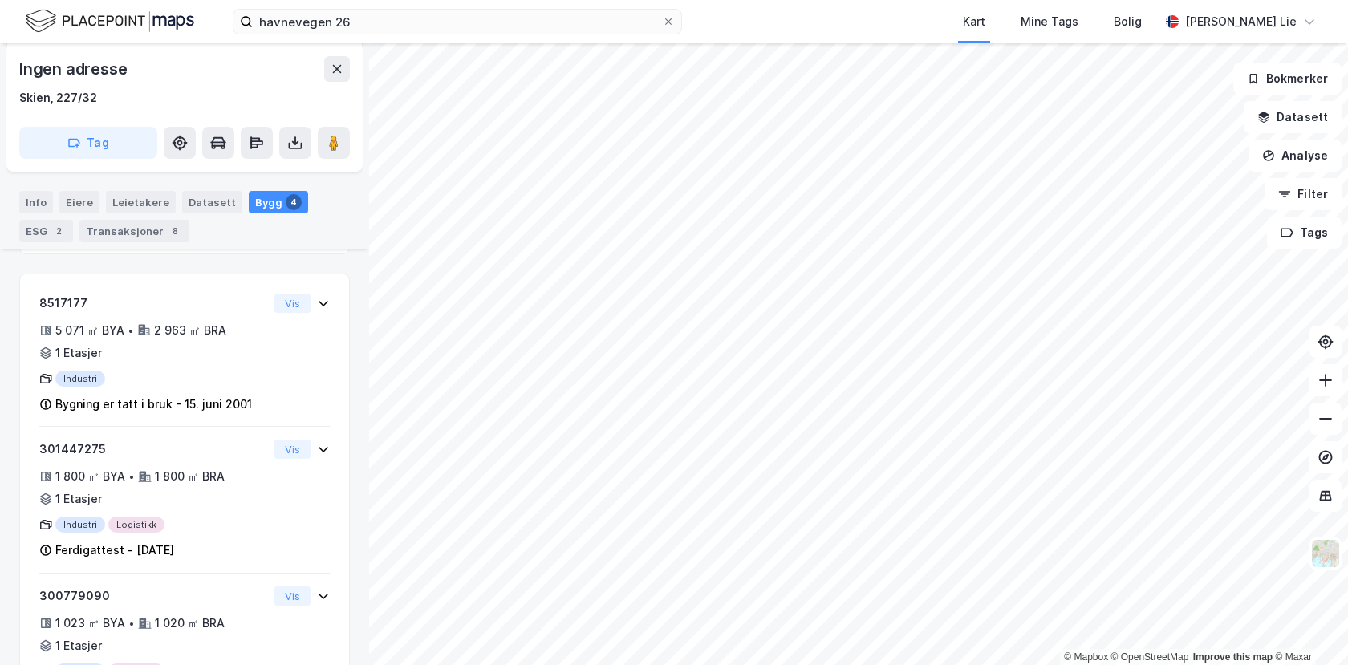
scroll to position [620, 0]
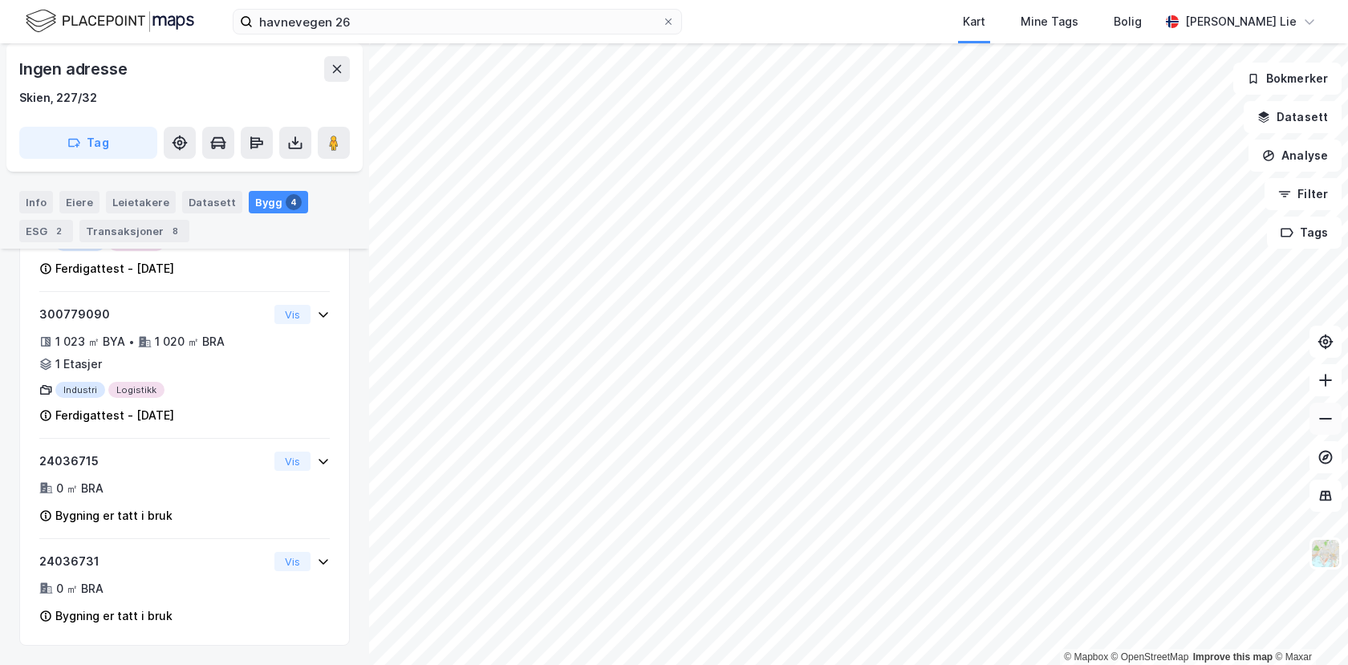
click at [1329, 420] on icon at bounding box center [1326, 419] width 16 height 16
